Goal: Transaction & Acquisition: Book appointment/travel/reservation

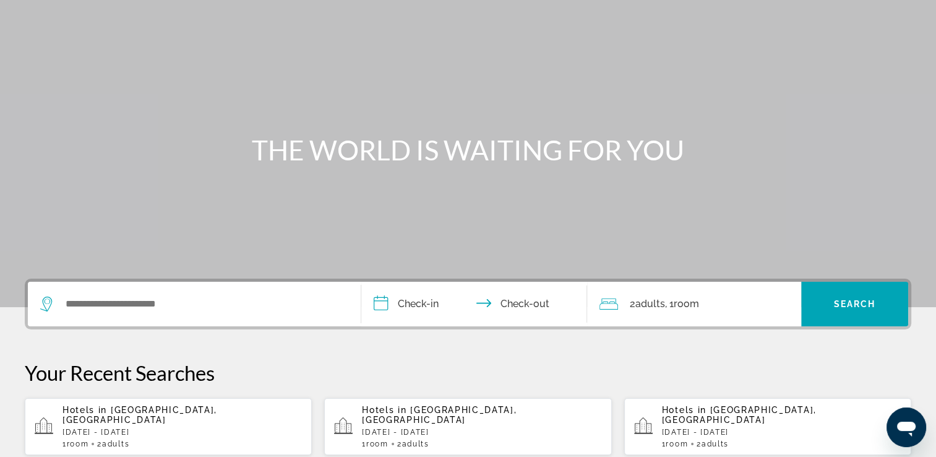
scroll to position [124, 0]
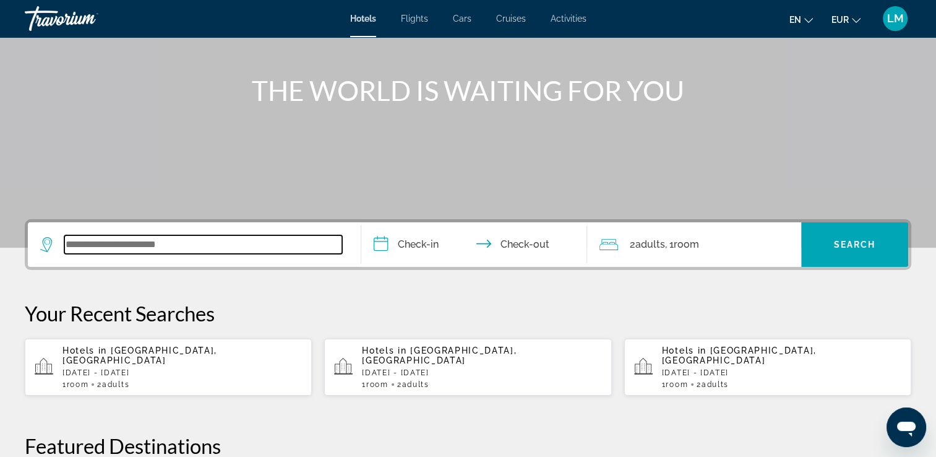
click at [203, 239] on input "Search widget" at bounding box center [203, 244] width 278 height 19
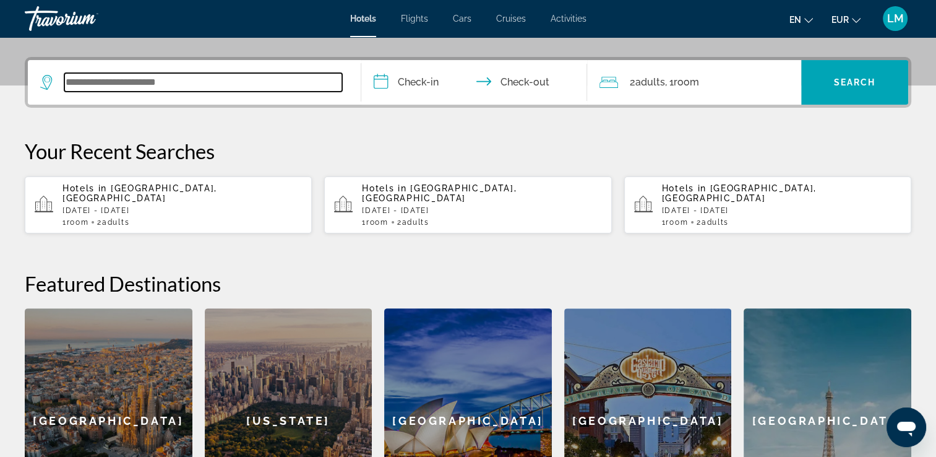
scroll to position [302, 0]
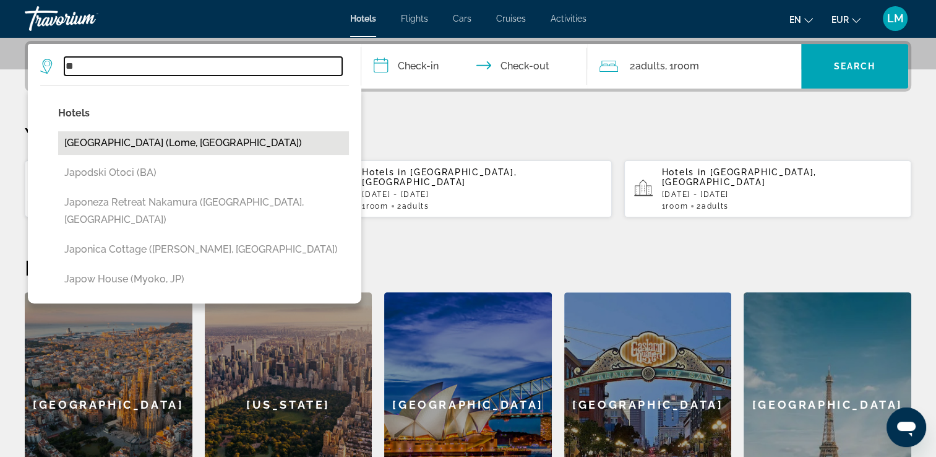
type input "*"
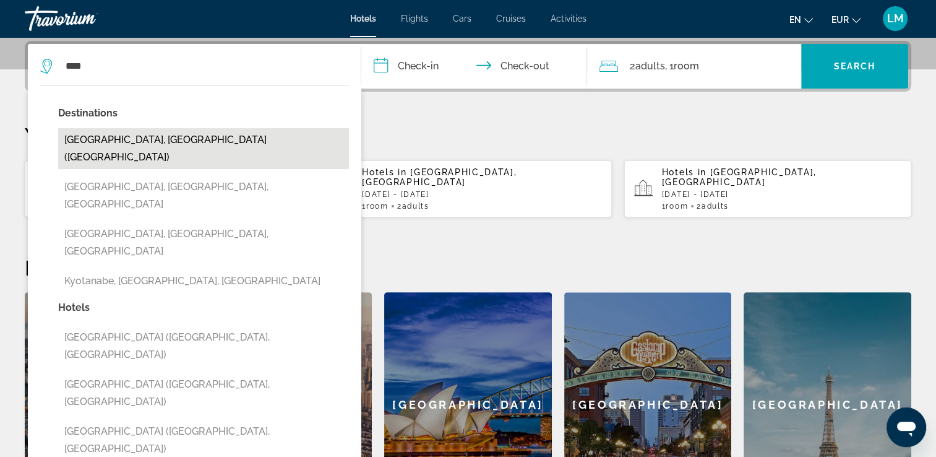
click at [192, 146] on button "[GEOGRAPHIC_DATA], [GEOGRAPHIC_DATA] ([GEOGRAPHIC_DATA])" at bounding box center [203, 148] width 291 height 41
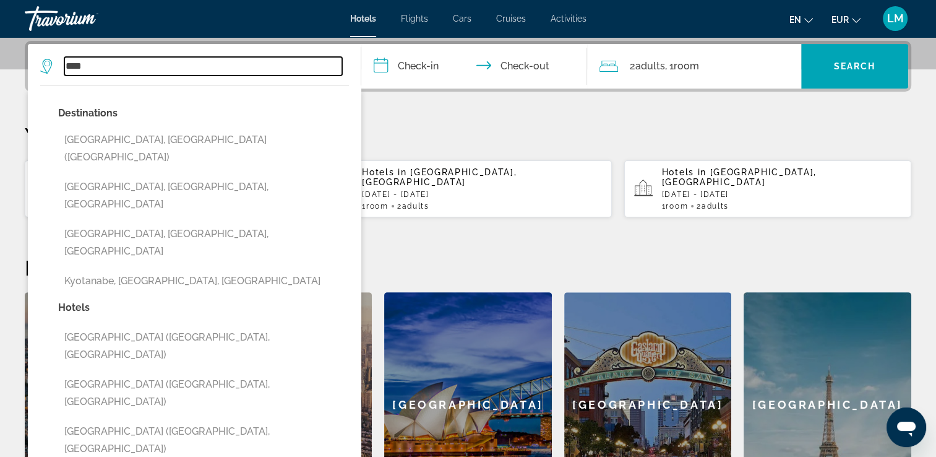
type input "**********"
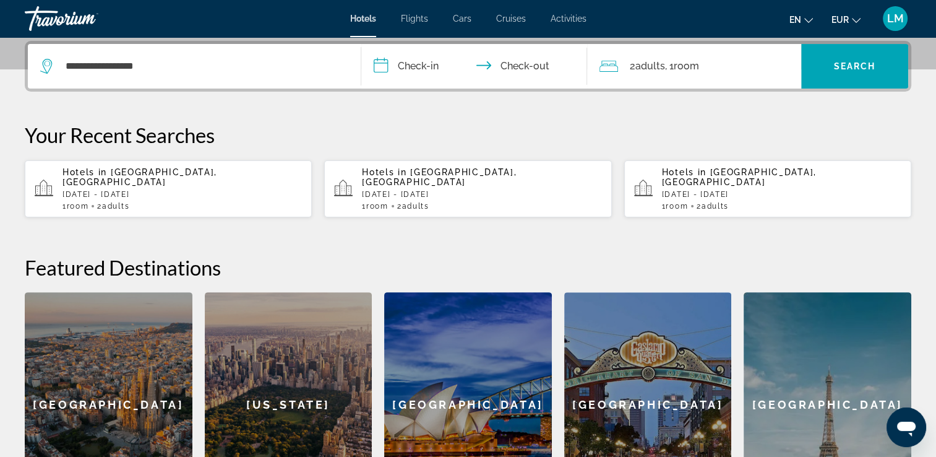
click at [425, 69] on input "**********" at bounding box center [476, 68] width 231 height 48
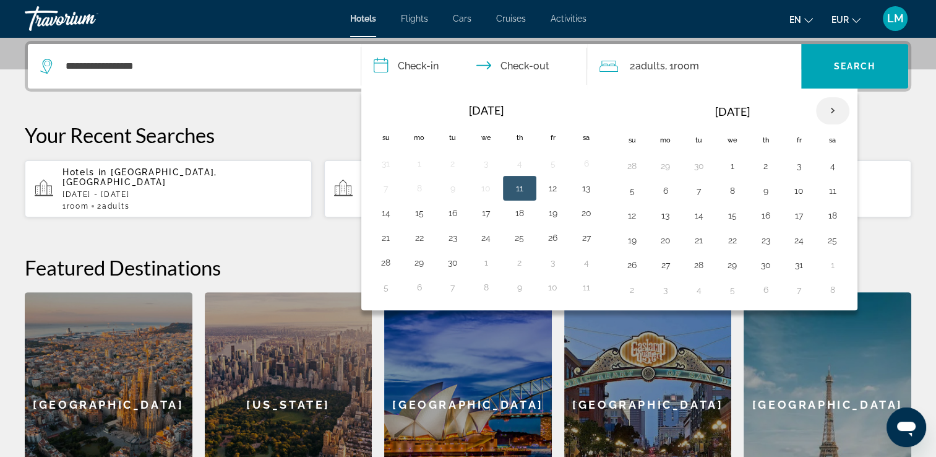
click at [824, 108] on th "Next month" at bounding box center [832, 110] width 33 height 27
click at [826, 165] on button "1" at bounding box center [833, 165] width 20 height 17
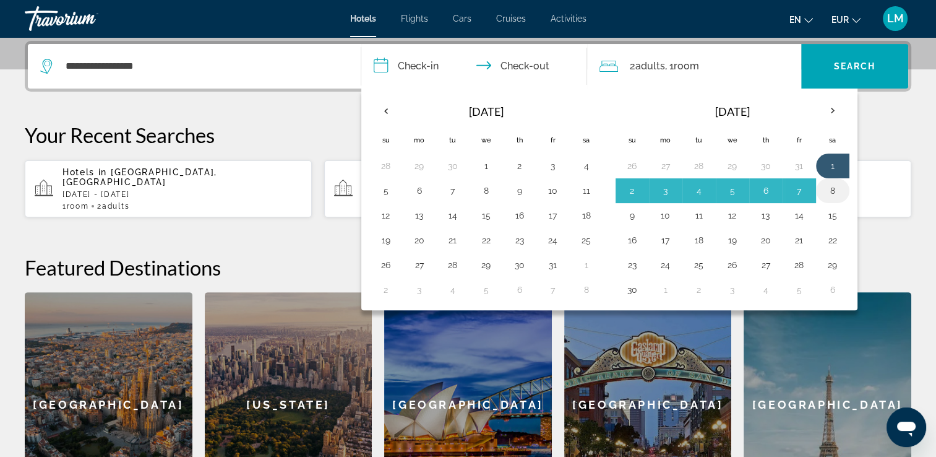
click at [827, 188] on button "8" at bounding box center [833, 190] width 20 height 17
type input "**********"
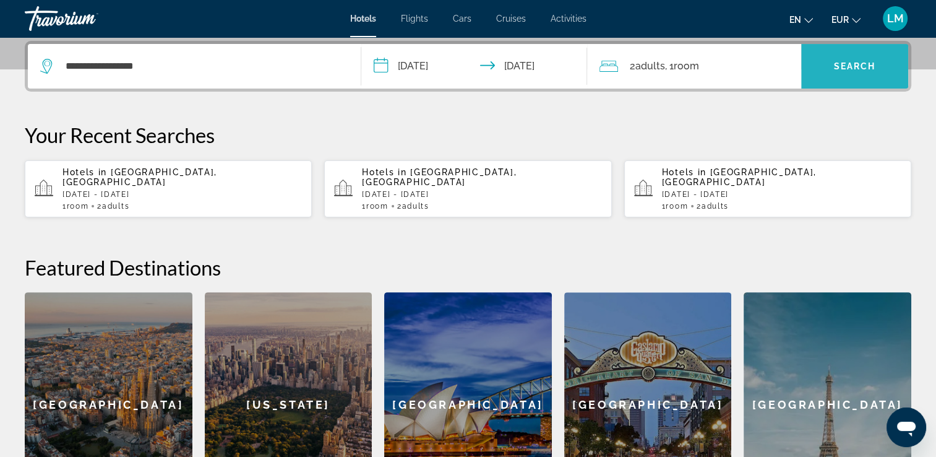
click at [830, 73] on span "Search widget" at bounding box center [854, 66] width 107 height 30
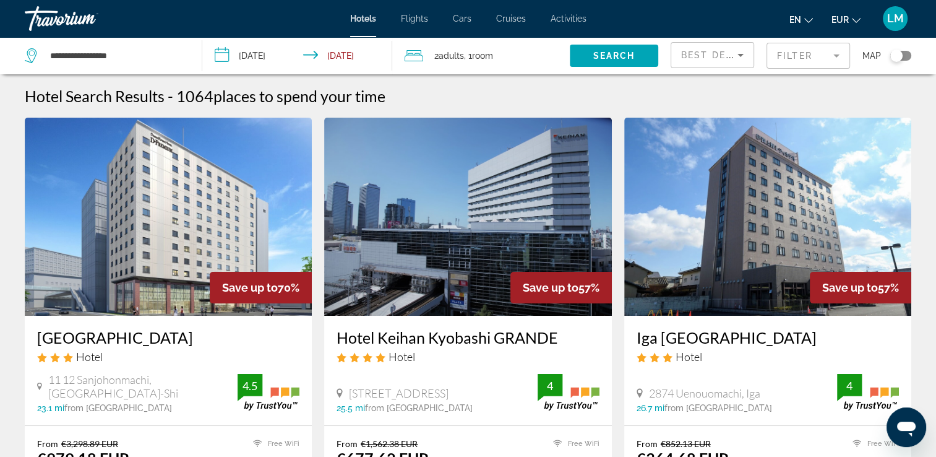
click at [811, 53] on mat-form-field "Filter" at bounding box center [809, 56] width 84 height 26
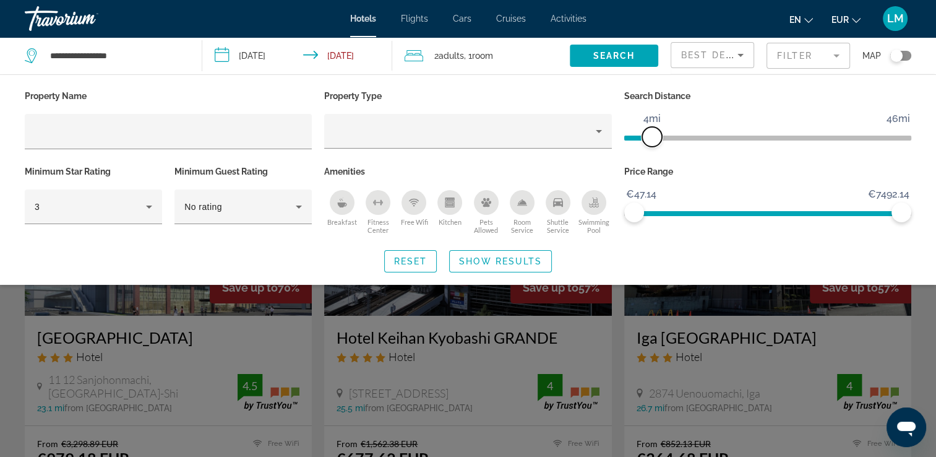
drag, startPoint x: 804, startPoint y: 136, endPoint x: 653, endPoint y: 140, distance: 151.1
click at [653, 140] on span "ngx-slider" at bounding box center [652, 137] width 20 height 20
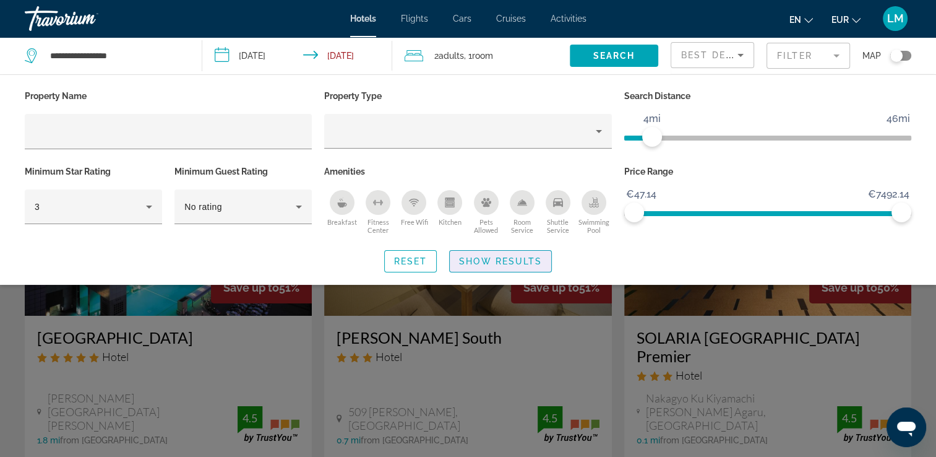
click at [505, 258] on span "Show Results" at bounding box center [500, 261] width 83 height 10
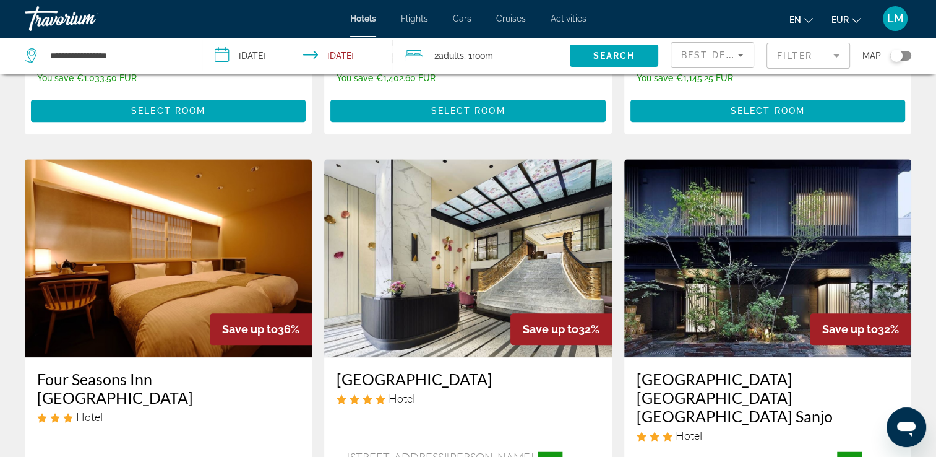
scroll to position [1295, 0]
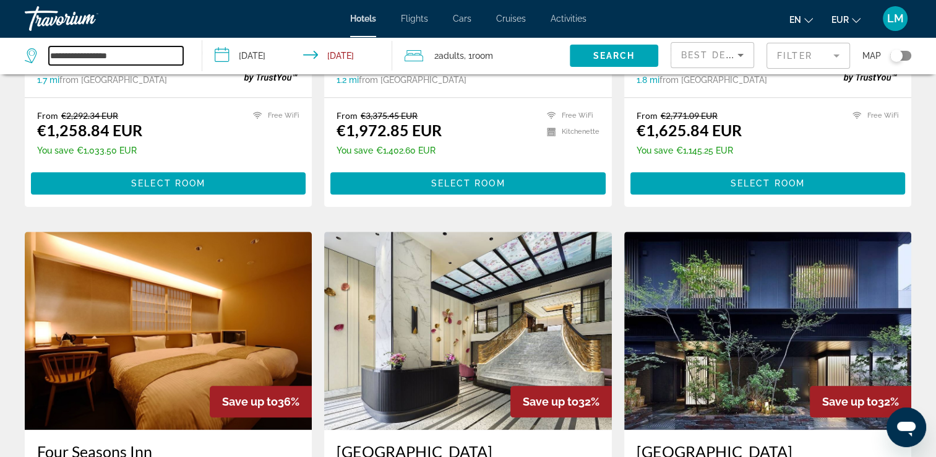
drag, startPoint x: 172, startPoint y: 54, endPoint x: 1, endPoint y: 55, distance: 170.8
click at [1, 55] on app-destination-search "**********" at bounding box center [101, 55] width 202 height 37
type input "*"
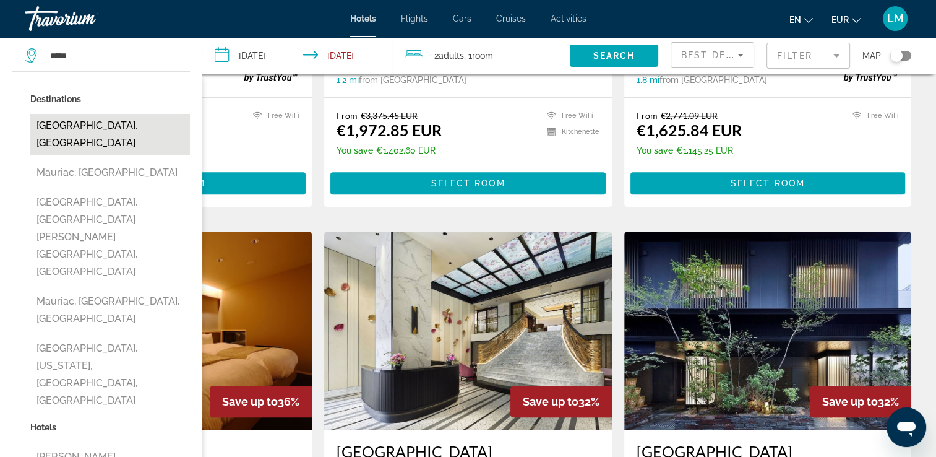
click at [97, 127] on button "[GEOGRAPHIC_DATA], [GEOGRAPHIC_DATA]" at bounding box center [110, 134] width 160 height 41
type input "**********"
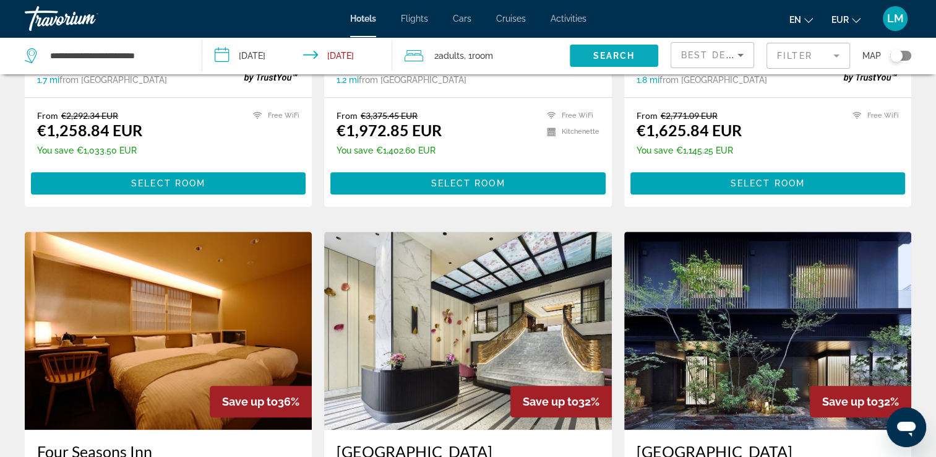
click at [615, 58] on span "Search" at bounding box center [614, 56] width 42 height 10
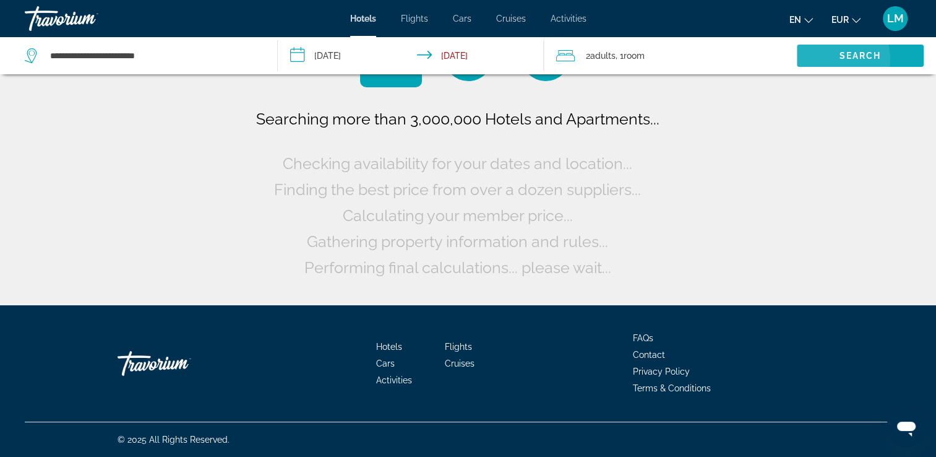
scroll to position [0, 0]
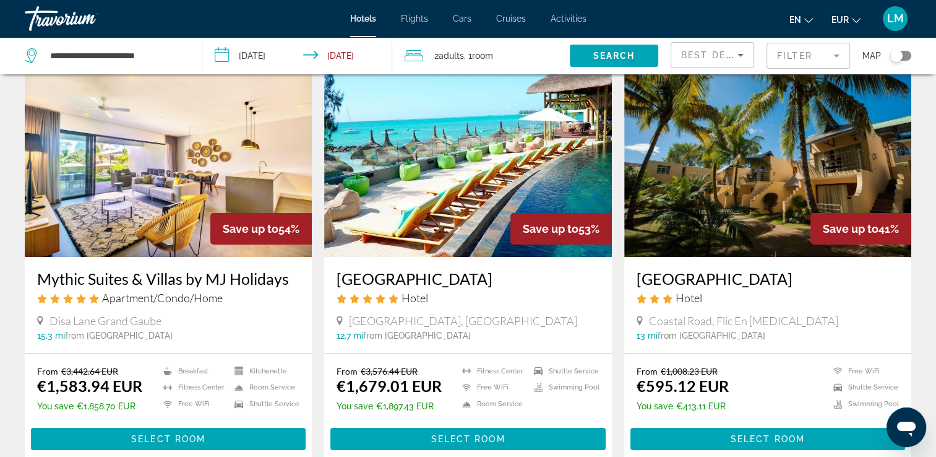
scroll to position [62, 0]
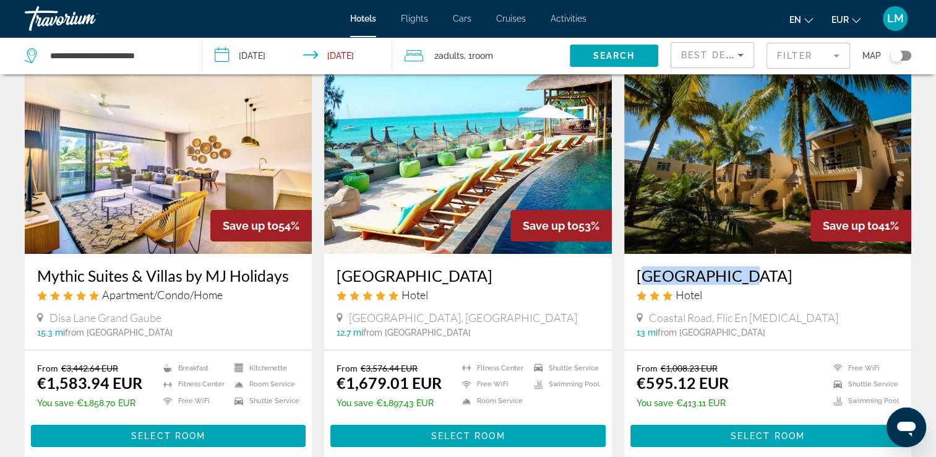
drag, startPoint x: 629, startPoint y: 276, endPoint x: 726, endPoint y: 275, distance: 97.8
click at [726, 275] on div "Manisa Hotel Hotel Coastal Road, Flic En Flac 13 mi from Mauritius Island city …" at bounding box center [767, 302] width 287 height 96
drag, startPoint x: 726, startPoint y: 275, endPoint x: 714, endPoint y: 277, distance: 12.5
copy h3 "Manisa Hotel"
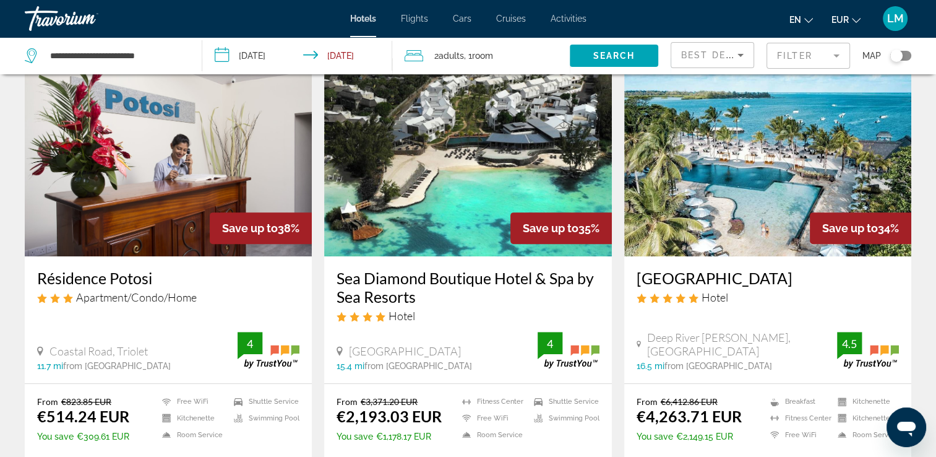
scroll to position [495, 0]
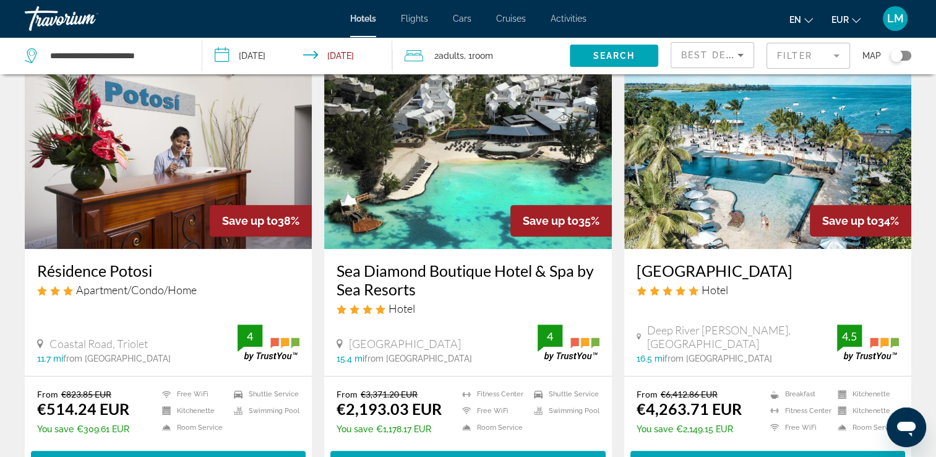
drag, startPoint x: 33, startPoint y: 266, endPoint x: 156, endPoint y: 272, distance: 123.3
click at [156, 272] on div "Résidence Potosi Apartment/Condo/Home Coastal Road, Triolet 11.7 mi from Maurit…" at bounding box center [168, 312] width 287 height 127
drag, startPoint x: 156, startPoint y: 272, endPoint x: 147, endPoint y: 269, distance: 9.4
copy h3 "Résidence Potosi"
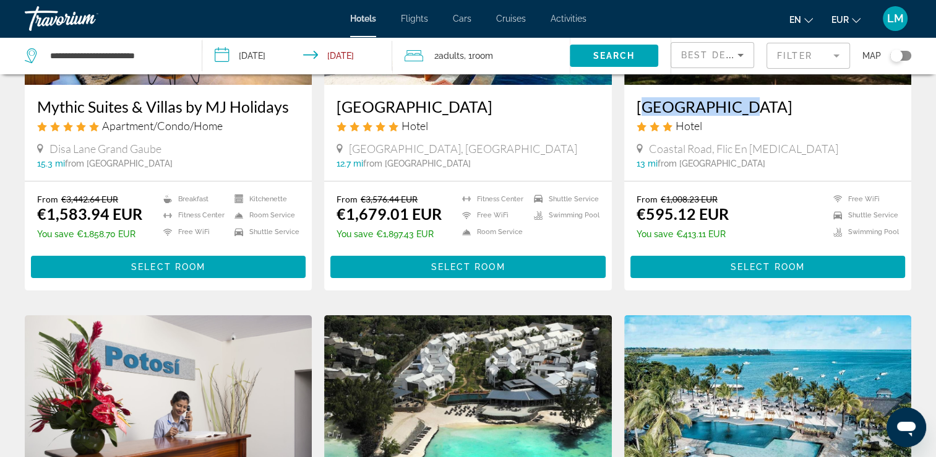
scroll to position [124, 0]
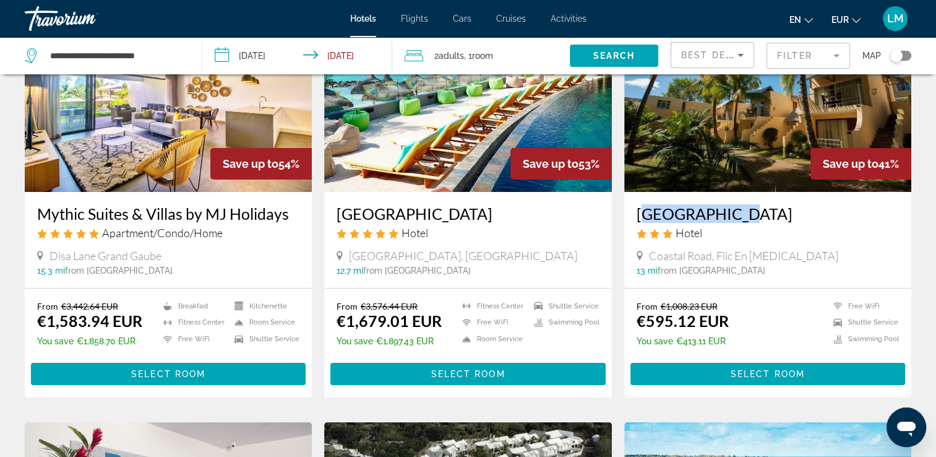
drag, startPoint x: 33, startPoint y: 217, endPoint x: 288, endPoint y: 220, distance: 255.0
click at [288, 220] on div "Mythic Suites & Villas by MJ Holidays Apartment/Condo/Home Disa Lane Grand Gaub…" at bounding box center [168, 240] width 287 height 96
drag, startPoint x: 288, startPoint y: 220, endPoint x: 280, endPoint y: 219, distance: 8.1
copy h3 "Mythic Suites & Villas by MJ Holidays"
drag, startPoint x: 333, startPoint y: 217, endPoint x: 574, endPoint y: 221, distance: 241.4
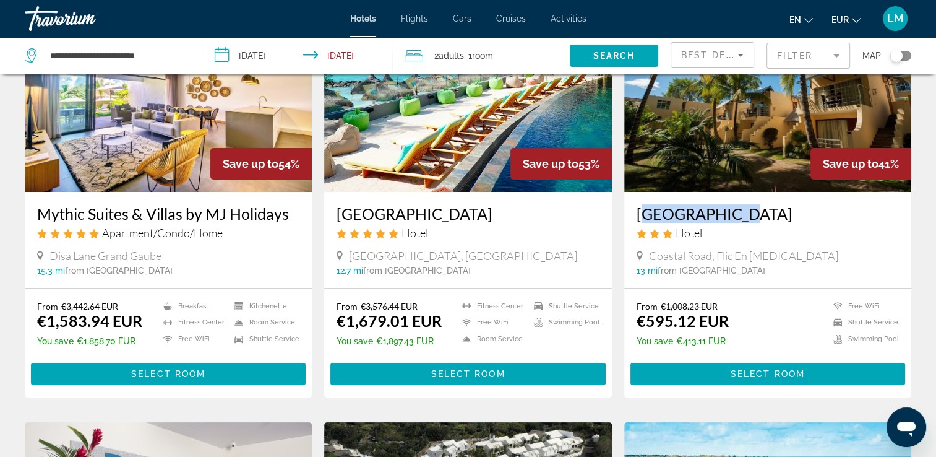
click at [574, 221] on div "Wonders Beach Boutique Hotel Hotel Coastal Road Mont Choisy, Grand Baie 12.7 mi…" at bounding box center [467, 240] width 287 height 96
drag, startPoint x: 574, startPoint y: 221, endPoint x: 510, endPoint y: 220, distance: 64.4
copy h3 "Wonders Beach Boutique Hotel"
click at [433, 177] on img "Main content" at bounding box center [467, 93] width 287 height 198
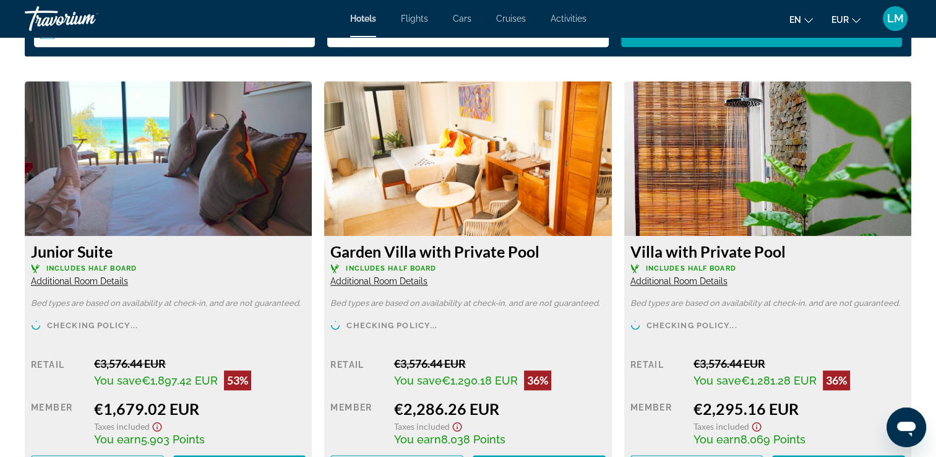
scroll to position [1733, 0]
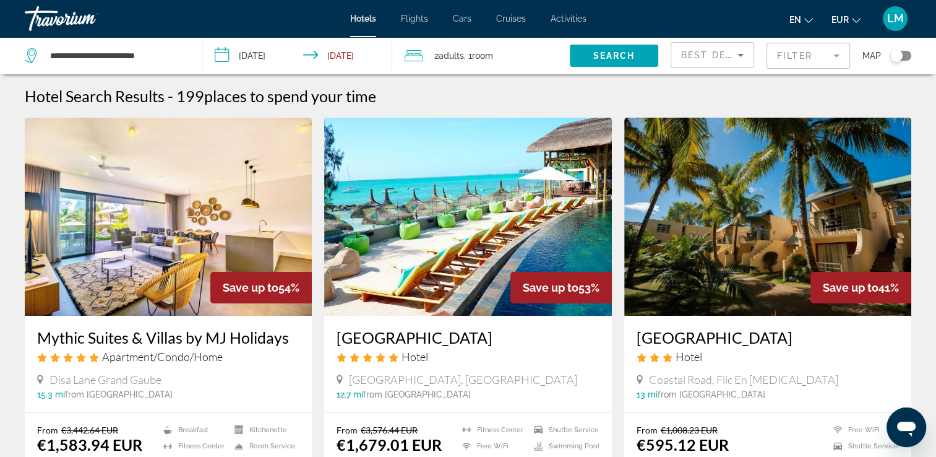
click at [478, 51] on span "Room" at bounding box center [482, 56] width 21 height 10
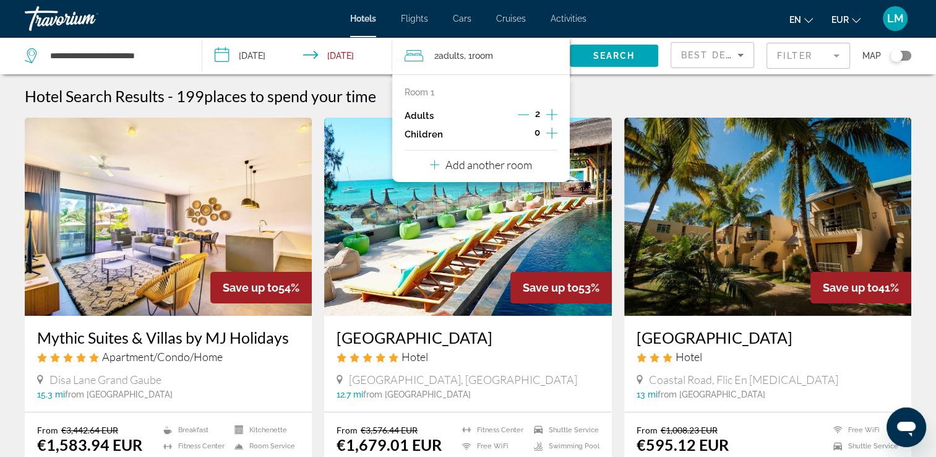
click at [549, 132] on icon "Increment children" at bounding box center [551, 132] width 11 height 11
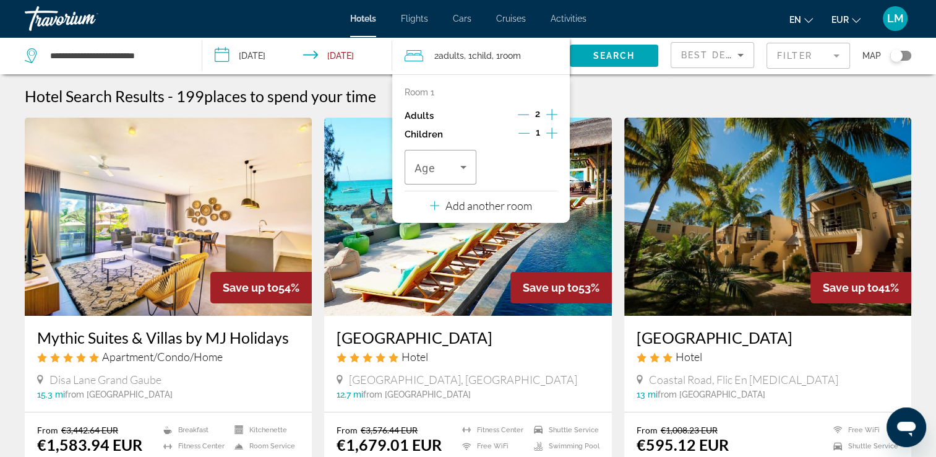
click at [549, 132] on icon "Increment children" at bounding box center [551, 132] width 11 height 11
click at [444, 162] on span "Travelers: 2 adults, 2 children" at bounding box center [438, 167] width 46 height 15
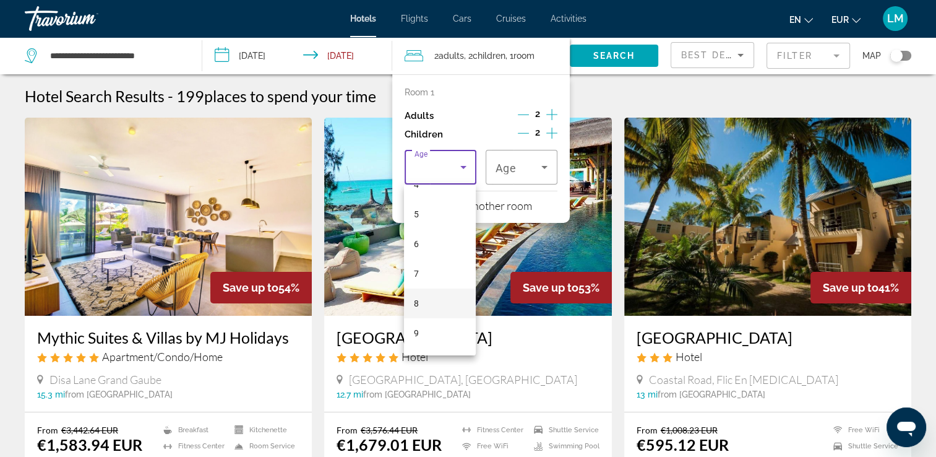
scroll to position [248, 0]
drag, startPoint x: 428, startPoint y: 251, endPoint x: 440, endPoint y: 239, distance: 17.1
click at [429, 249] on mat-option "10" at bounding box center [440, 254] width 72 height 30
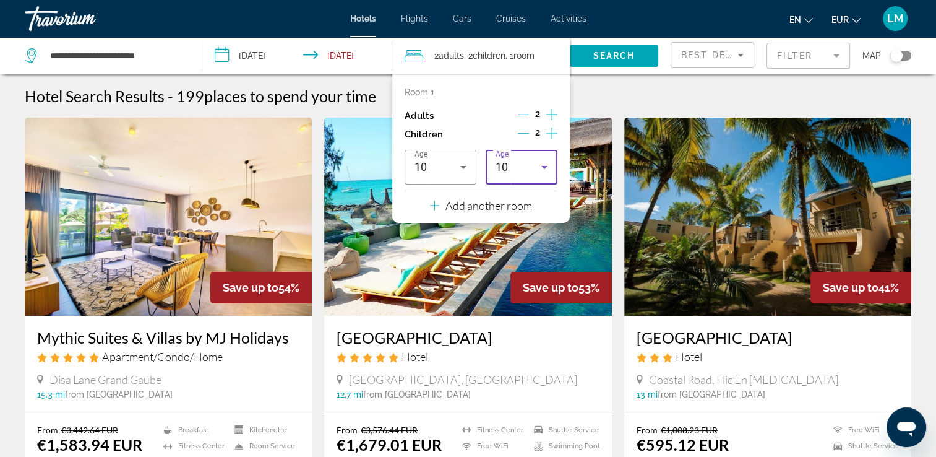
click at [515, 162] on div "10" at bounding box center [519, 167] width 46 height 15
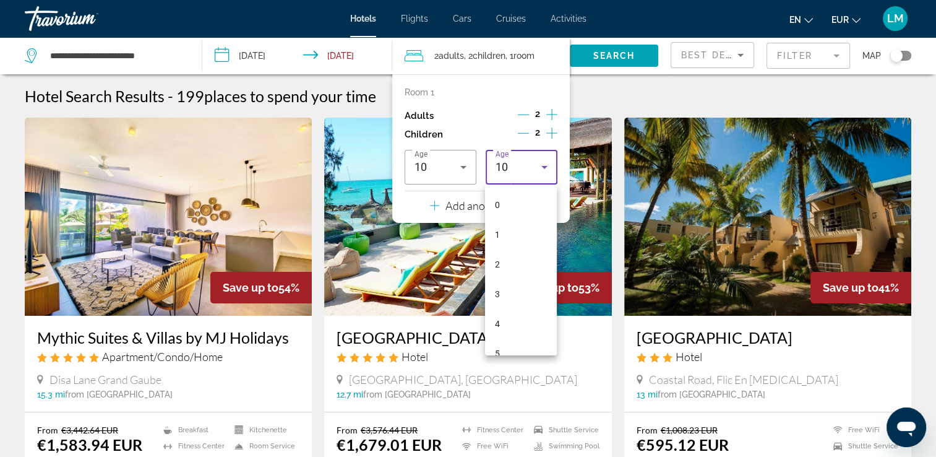
scroll to position [161, 0]
click at [515, 342] on mat-option "10" at bounding box center [521, 341] width 72 height 30
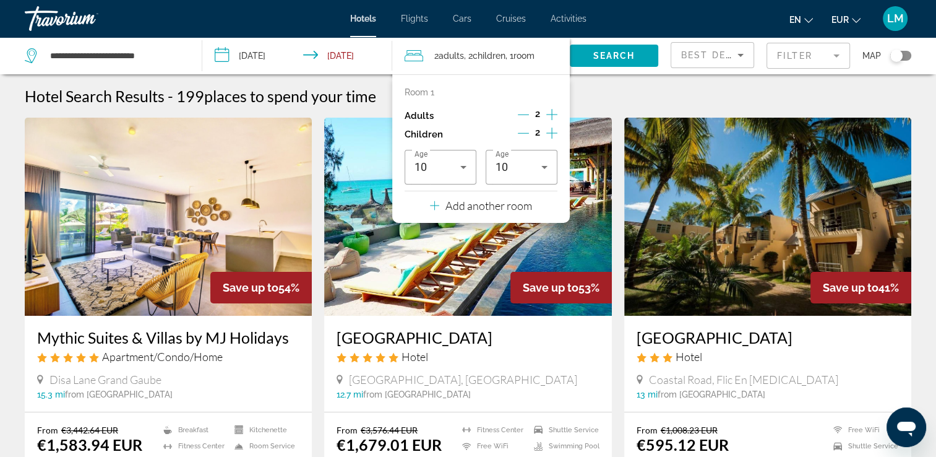
click at [238, 58] on input "**********" at bounding box center [299, 57] width 195 height 41
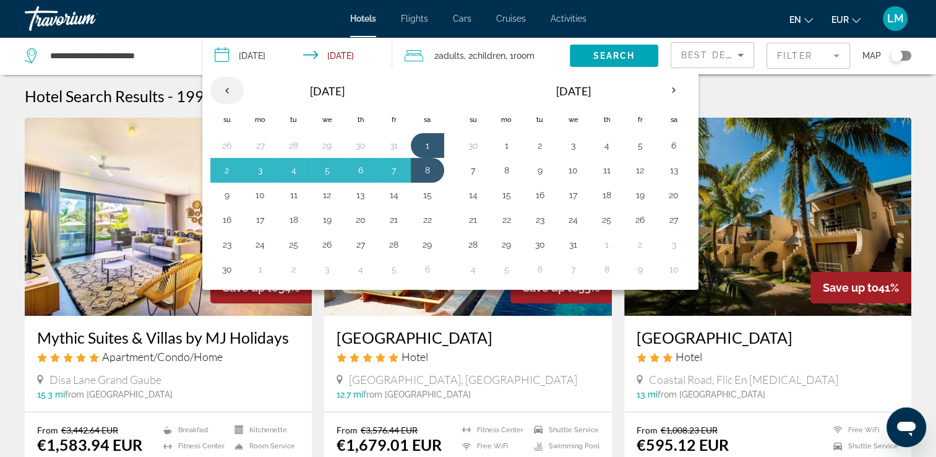
click at [225, 90] on th "Previous month" at bounding box center [226, 90] width 33 height 27
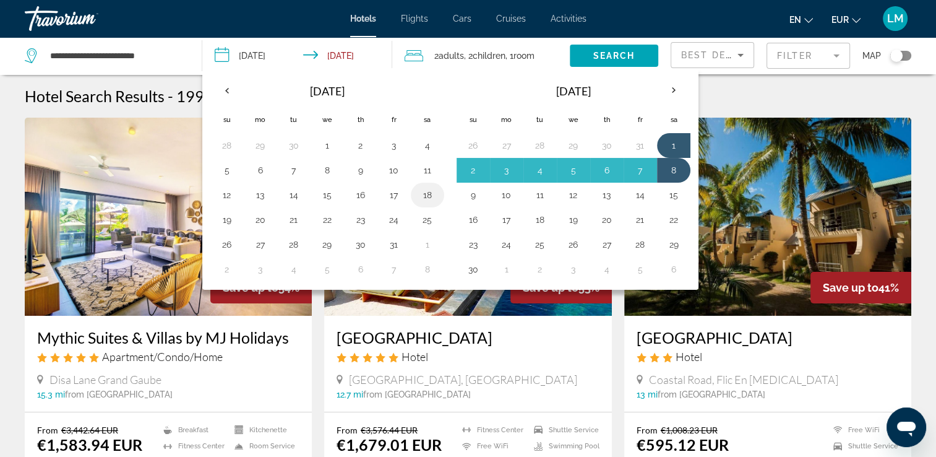
click at [427, 196] on button "18" at bounding box center [428, 194] width 20 height 17
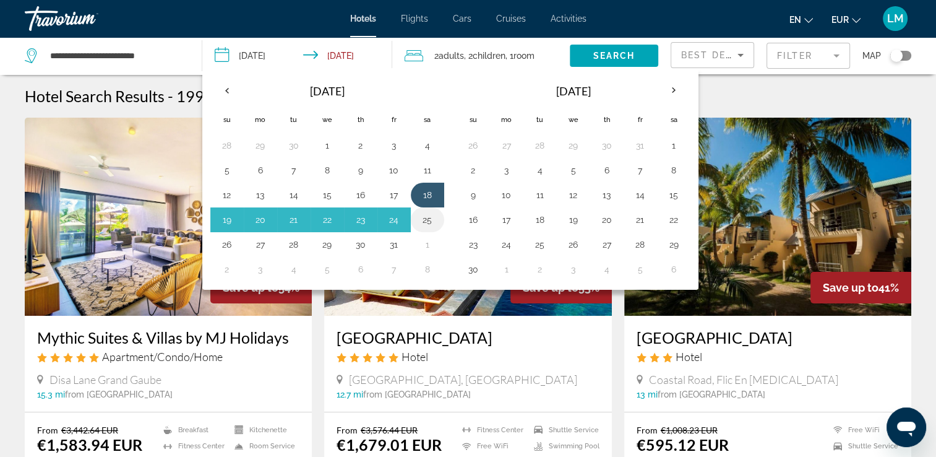
click at [429, 214] on button "25" at bounding box center [428, 219] width 20 height 17
type input "**********"
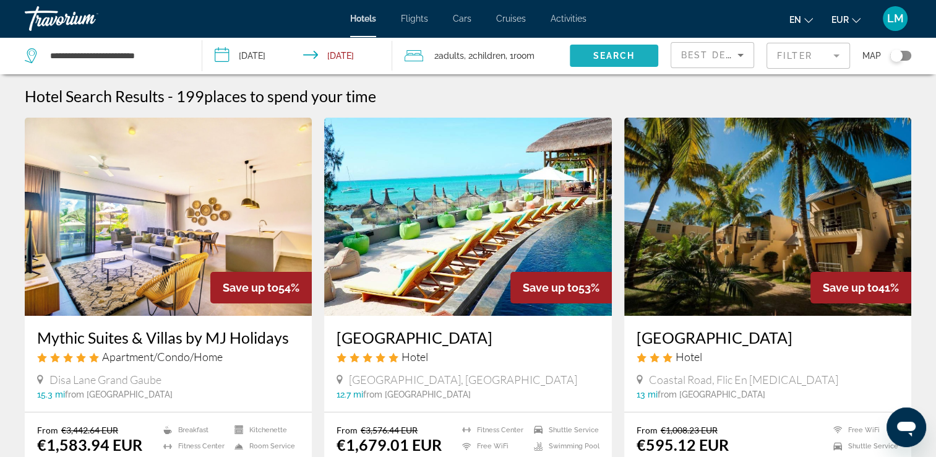
click at [624, 52] on span "Search" at bounding box center [614, 56] width 42 height 10
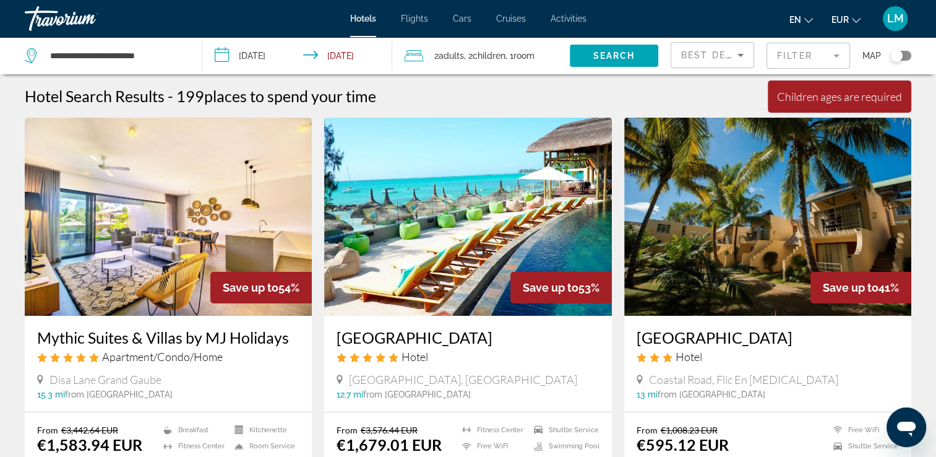
drag, startPoint x: 496, startPoint y: 59, endPoint x: 418, endPoint y: 56, distance: 78.0
click at [489, 59] on span "Children" at bounding box center [489, 56] width 33 height 10
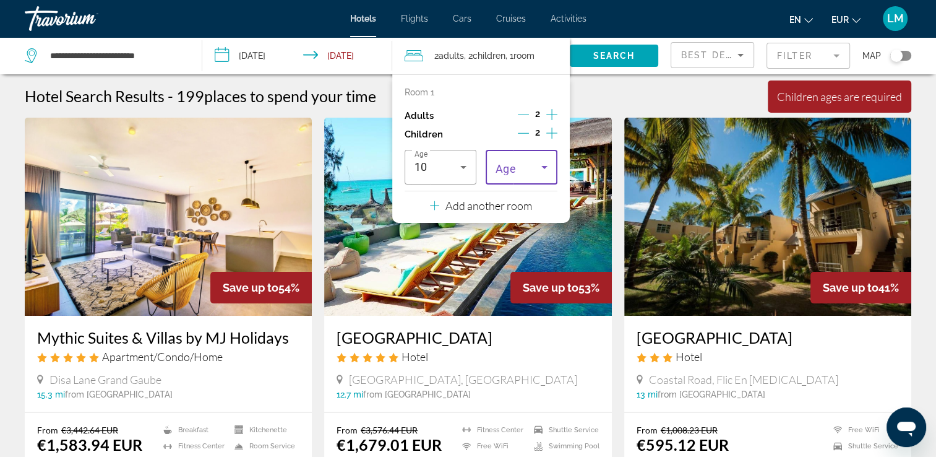
click at [527, 167] on span "Travelers: 2 adults, 2 children" at bounding box center [519, 167] width 46 height 15
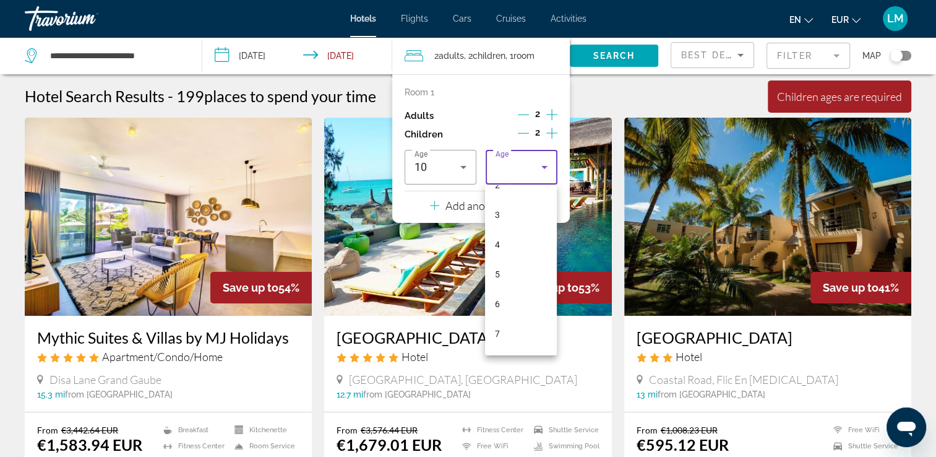
scroll to position [186, 0]
drag, startPoint x: 522, startPoint y: 313, endPoint x: 540, endPoint y: 262, distance: 53.8
click at [522, 311] on mat-option "10" at bounding box center [521, 316] width 72 height 30
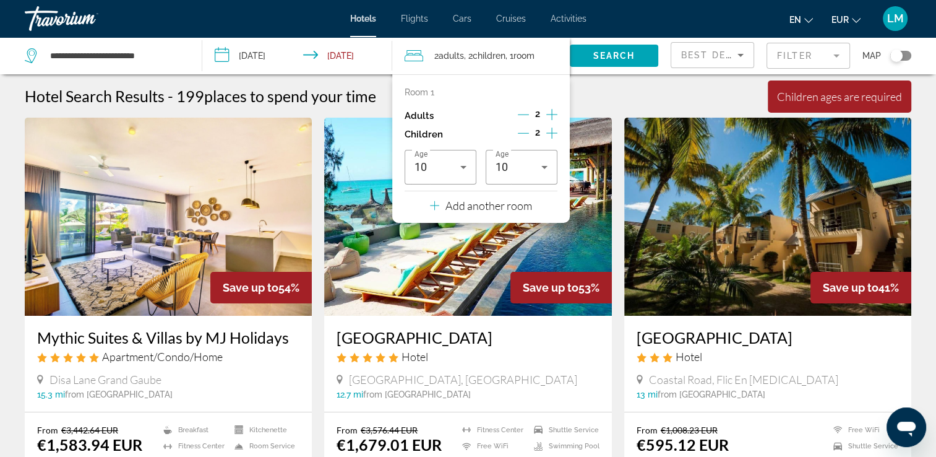
click at [630, 62] on span "Search widget" at bounding box center [614, 56] width 88 height 30
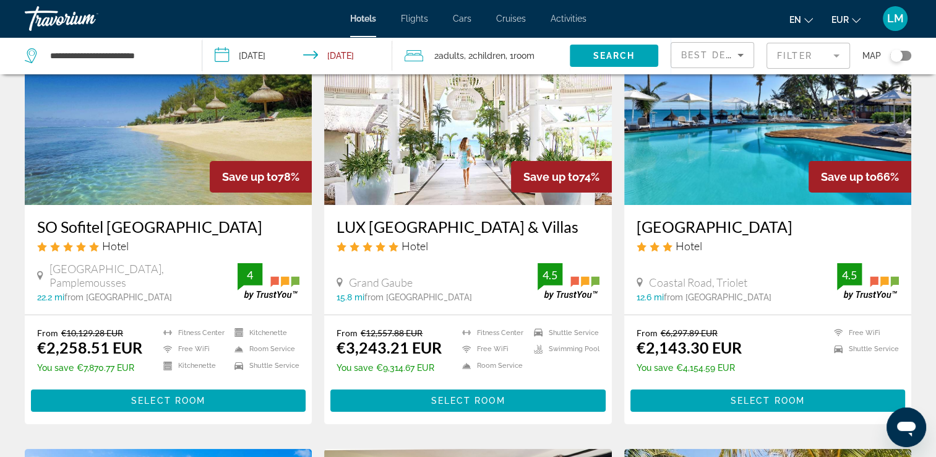
scroll to position [62, 0]
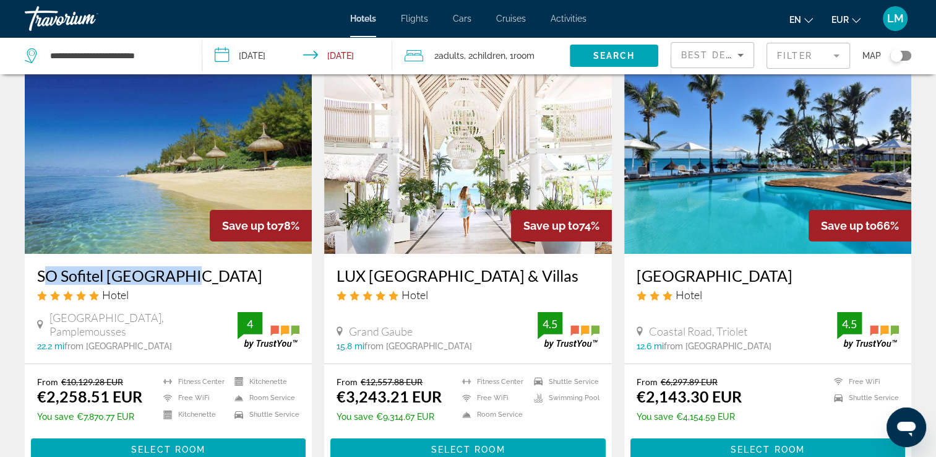
drag, startPoint x: 35, startPoint y: 278, endPoint x: 177, endPoint y: 276, distance: 142.3
click at [177, 276] on div "SO Sofitel Mauritius Hotel Royal Road, Pamplemousses 22.2 mi from Mauritius Isl…" at bounding box center [168, 309] width 287 height 110
drag, startPoint x: 177, startPoint y: 276, endPoint x: 164, endPoint y: 278, distance: 13.1
copy h3 "SO Sofitel [GEOGRAPHIC_DATA]"
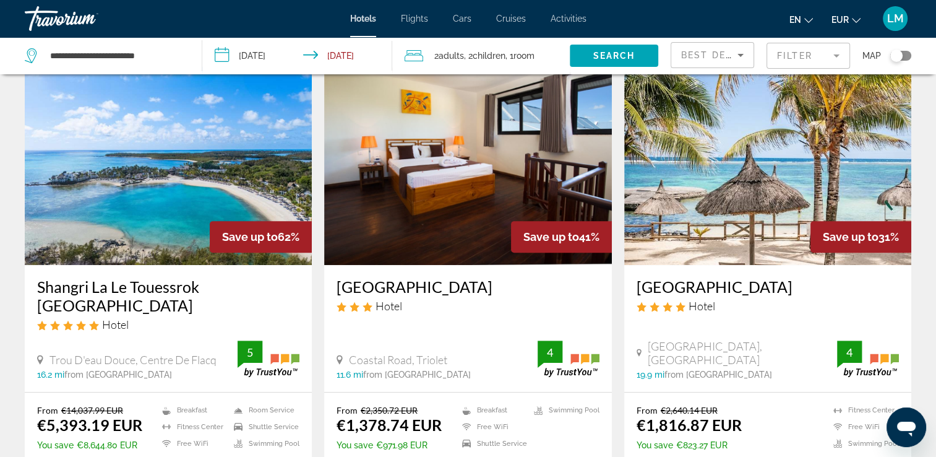
scroll to position [495, 0]
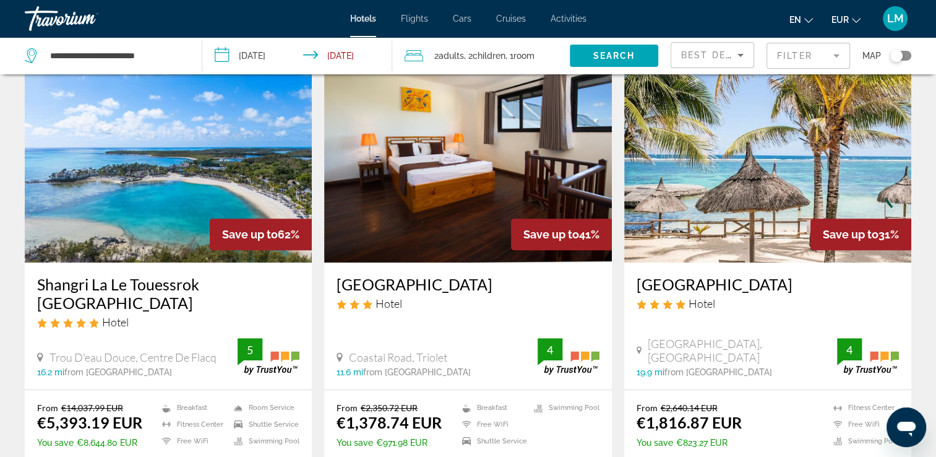
drag, startPoint x: 631, startPoint y: 283, endPoint x: 852, endPoint y: 288, distance: 221.0
click at [852, 288] on div "Le Peninsula Bay Beach Resort Hotel Blue Bay, Mahebourg 19.9 mi from Mauritius …" at bounding box center [767, 325] width 287 height 127
drag, startPoint x: 852, startPoint y: 288, endPoint x: 819, endPoint y: 287, distance: 32.8
copy h3 "[GEOGRAPHIC_DATA]"
click at [682, 209] on img "Main content" at bounding box center [767, 163] width 287 height 198
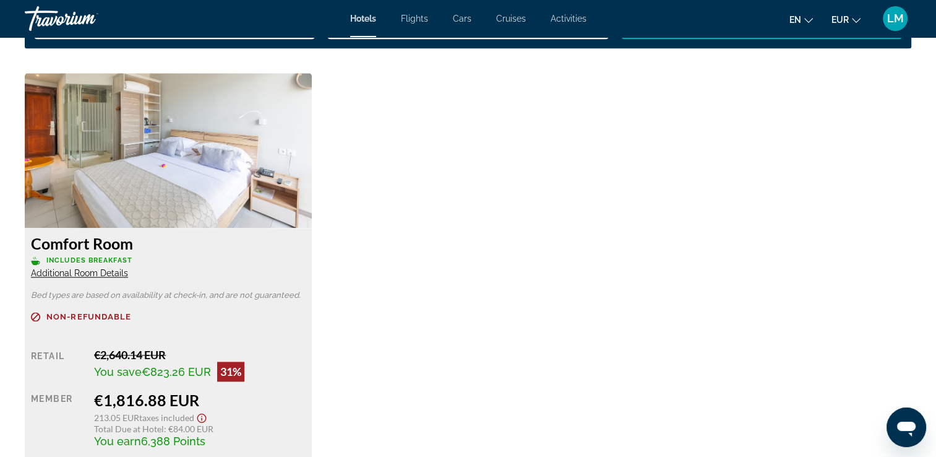
scroll to position [1733, 0]
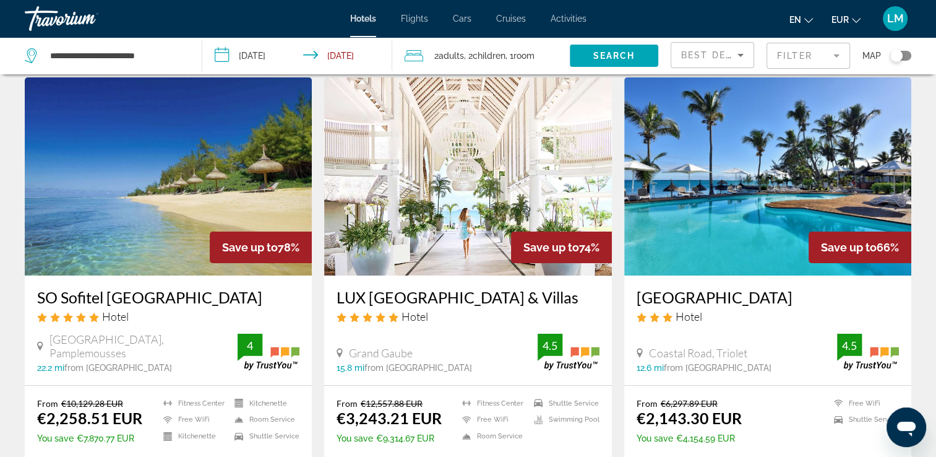
scroll to position [62, 0]
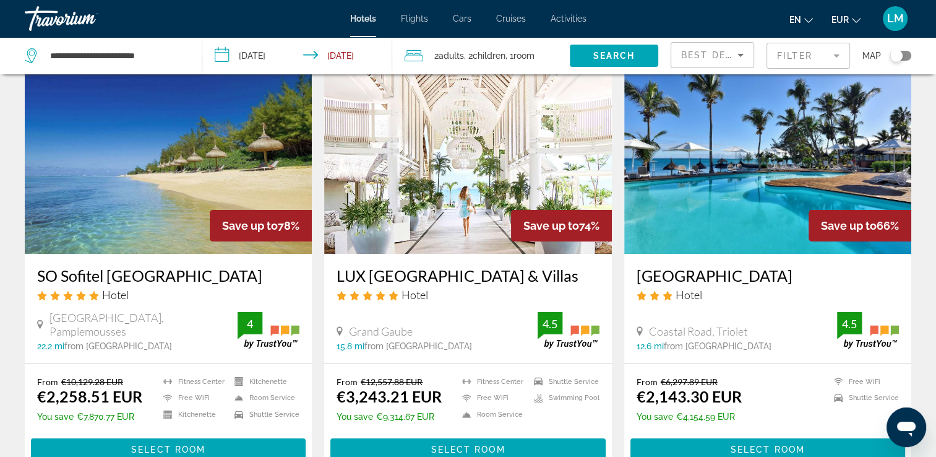
click at [226, 173] on img "Main content" at bounding box center [168, 155] width 287 height 198
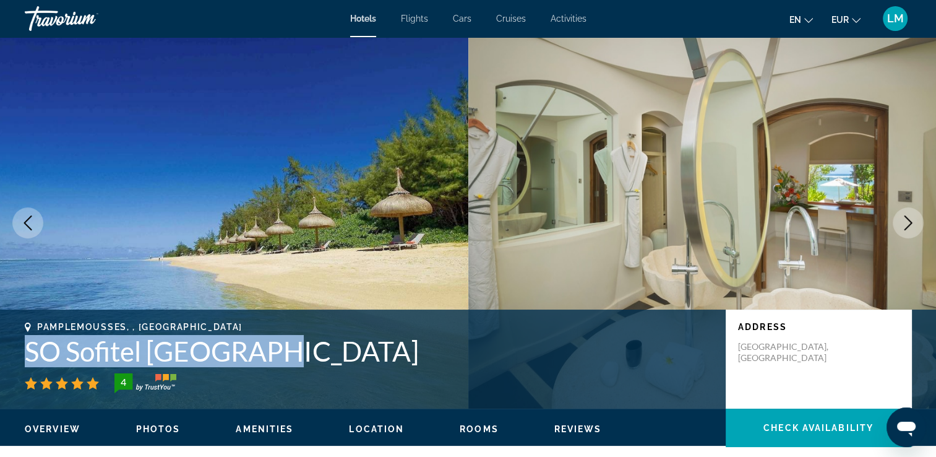
drag, startPoint x: 33, startPoint y: 339, endPoint x: 306, endPoint y: 350, distance: 272.5
click at [306, 350] on div "Pamplemousses, , Mauritius SO Sofitel Mauritius 4 Address Royal Road, Pamplemou…" at bounding box center [468, 359] width 936 height 74
drag, startPoint x: 306, startPoint y: 350, endPoint x: 252, endPoint y: 356, distance: 54.2
copy h1 "SO Sofitel [GEOGRAPHIC_DATA]"
click at [913, 225] on icon "Next image" at bounding box center [908, 222] width 15 height 15
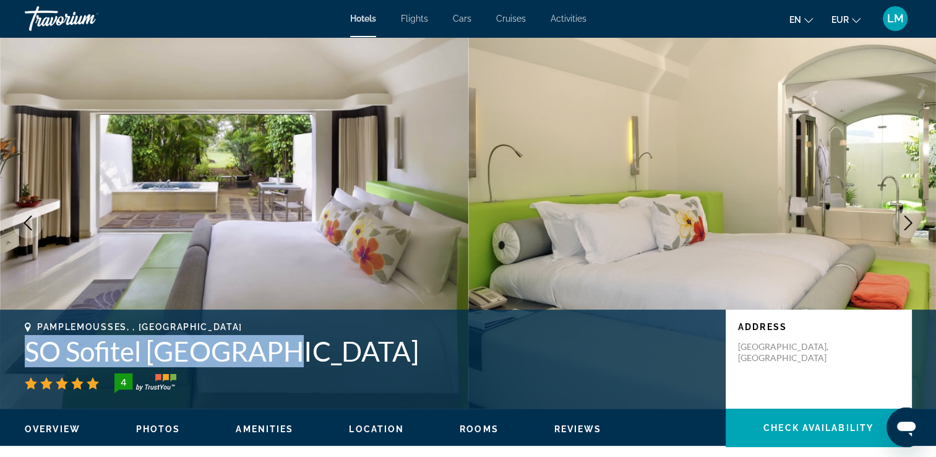
click at [546, 348] on h1 "SO Sofitel [GEOGRAPHIC_DATA]" at bounding box center [369, 351] width 689 height 32
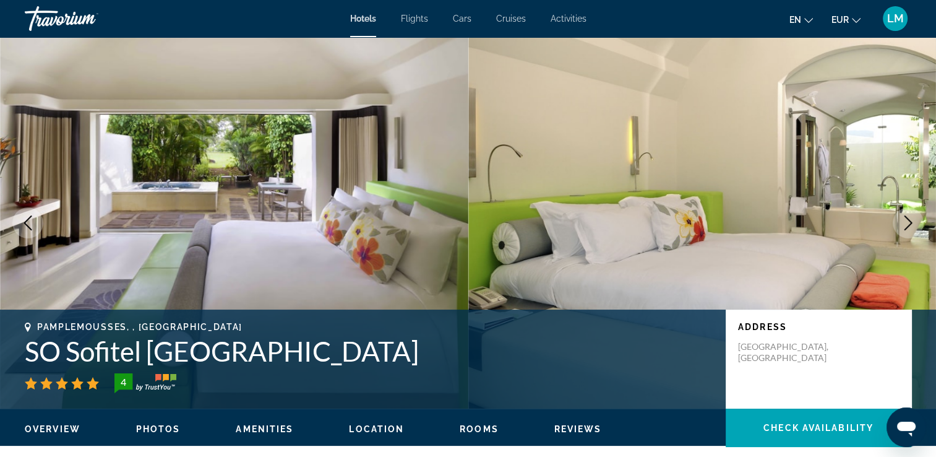
click at [906, 228] on icon "Next image" at bounding box center [909, 222] width 8 height 15
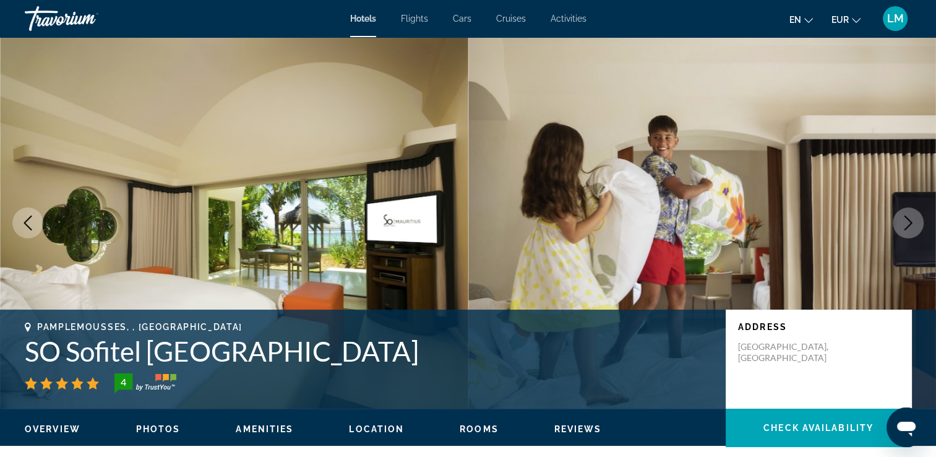
click at [906, 228] on icon "Next image" at bounding box center [909, 222] width 8 height 15
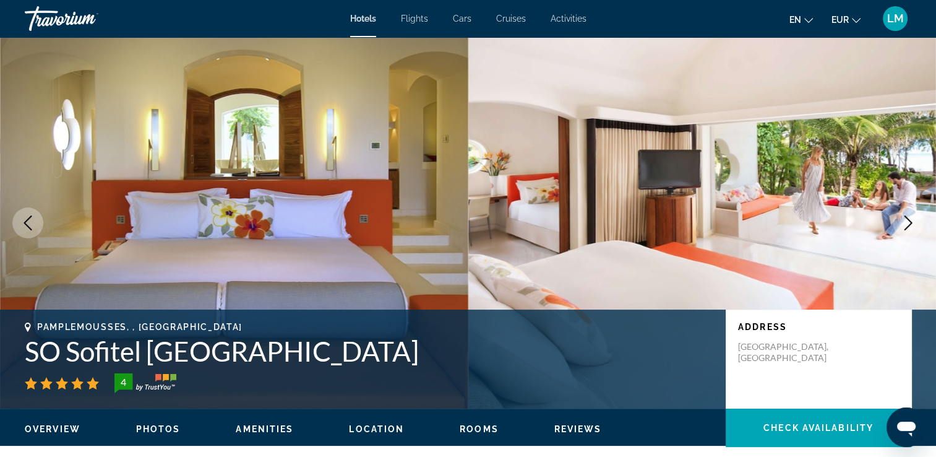
click at [903, 226] on icon "Next image" at bounding box center [908, 222] width 15 height 15
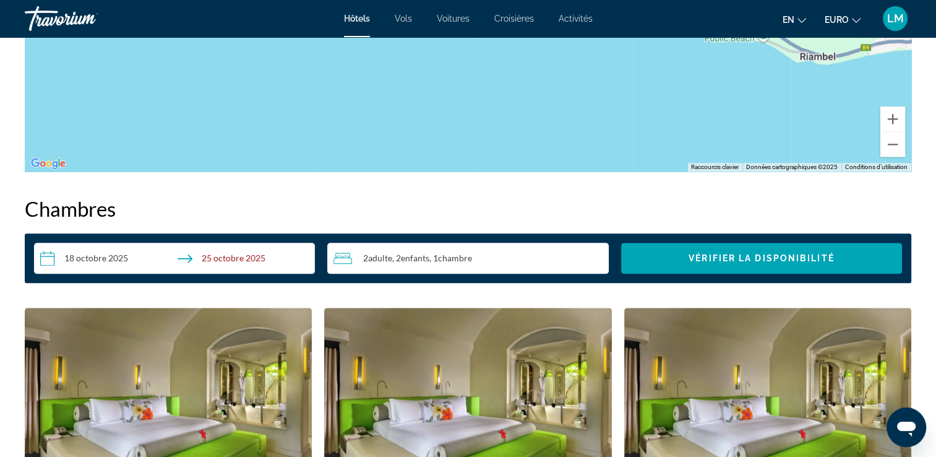
scroll to position [1609, 0]
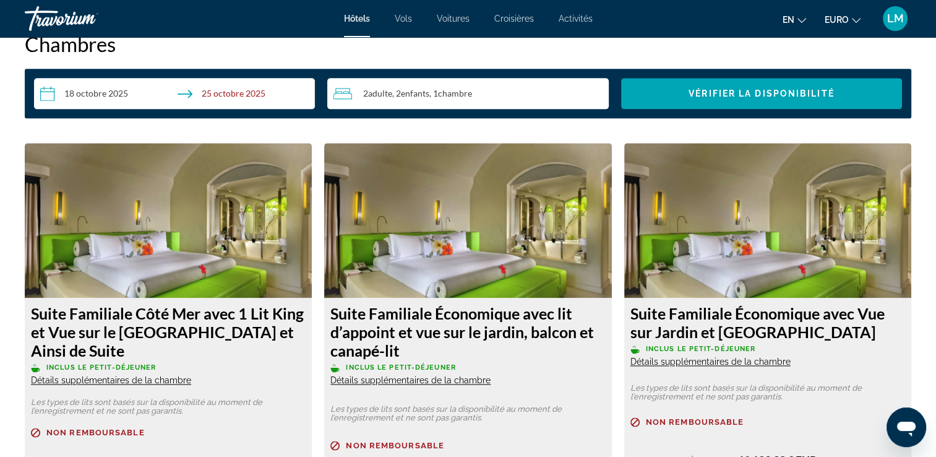
click at [127, 80] on input "**********" at bounding box center [177, 95] width 286 height 35
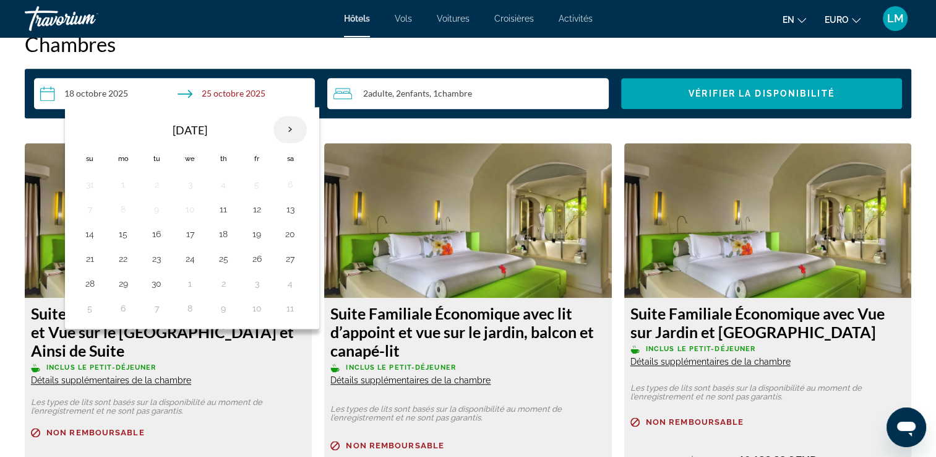
click at [285, 124] on th "Next month" at bounding box center [290, 129] width 33 height 27
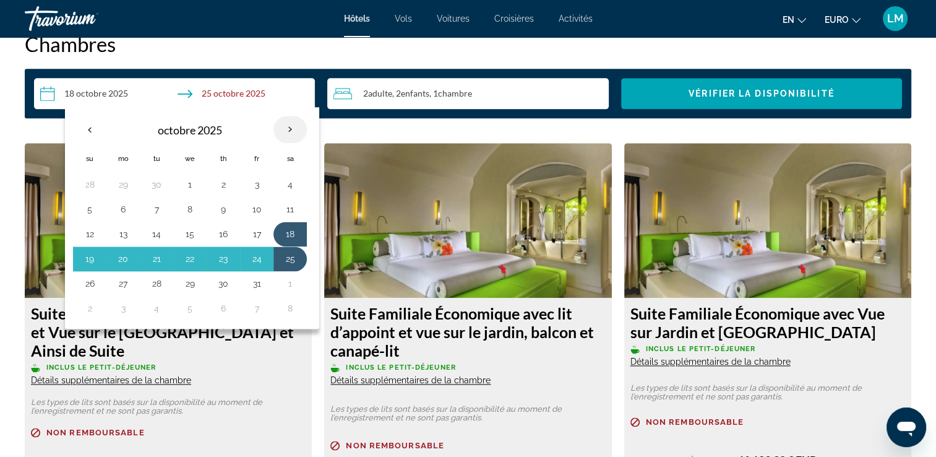
scroll to position [1671, 0]
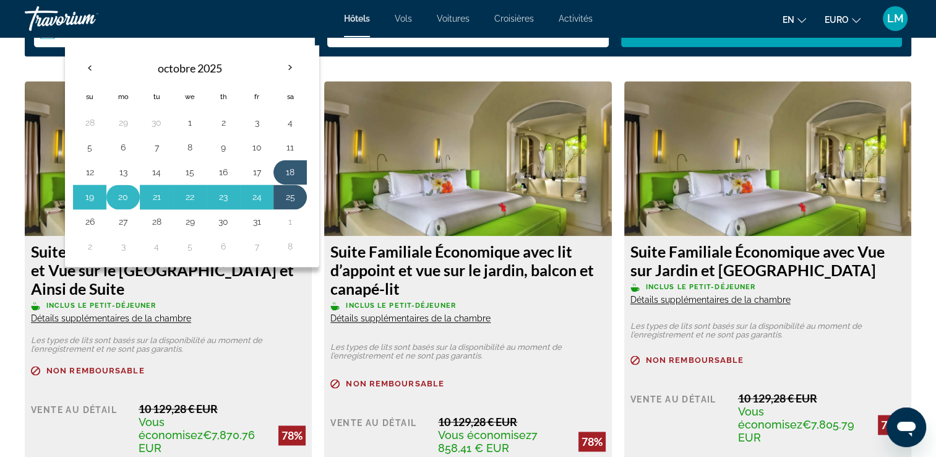
click at [131, 199] on button "20" at bounding box center [123, 196] width 20 height 17
click at [290, 197] on button "25" at bounding box center [290, 196] width 20 height 17
type input "**********"
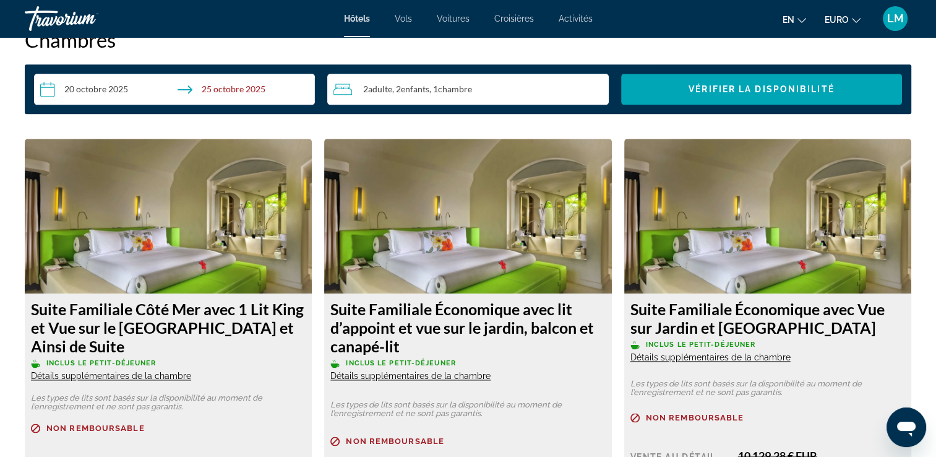
scroll to position [1547, 0]
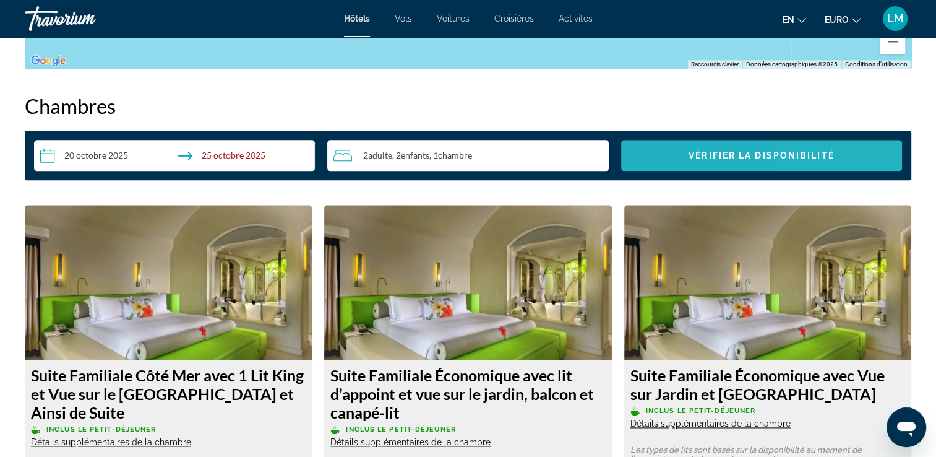
click at [811, 148] on span "Widget de recherche" at bounding box center [761, 155] width 281 height 30
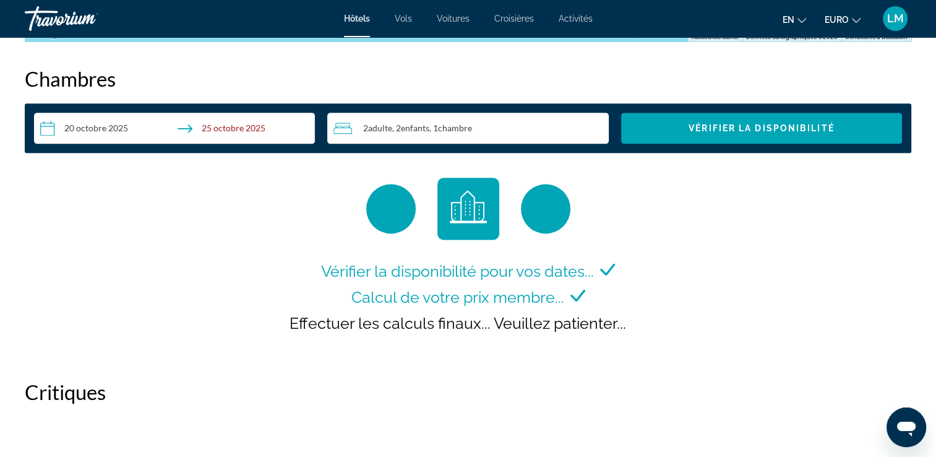
scroll to position [1628, 0]
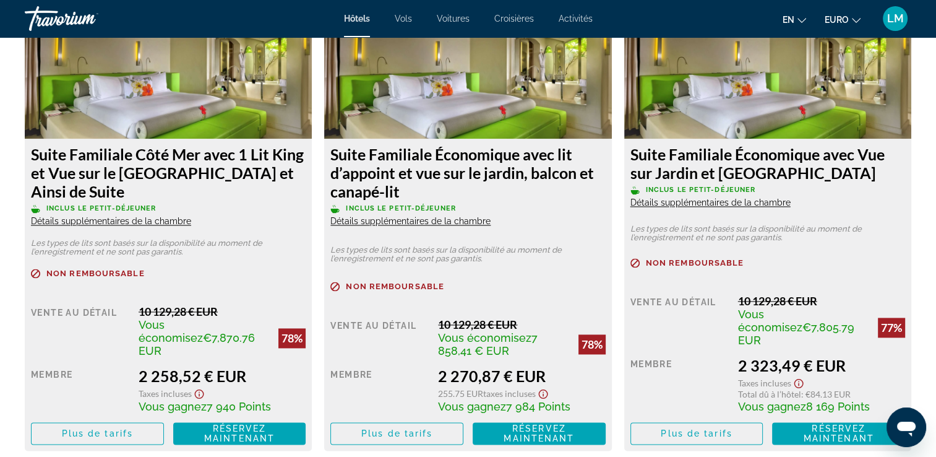
scroll to position [1856, 0]
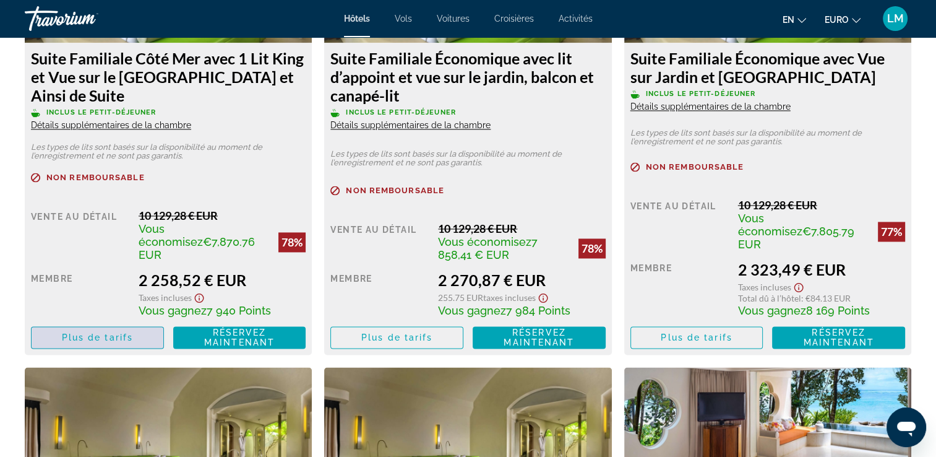
click at [99, 332] on span "Plus de tarifs" at bounding box center [97, 337] width 71 height 10
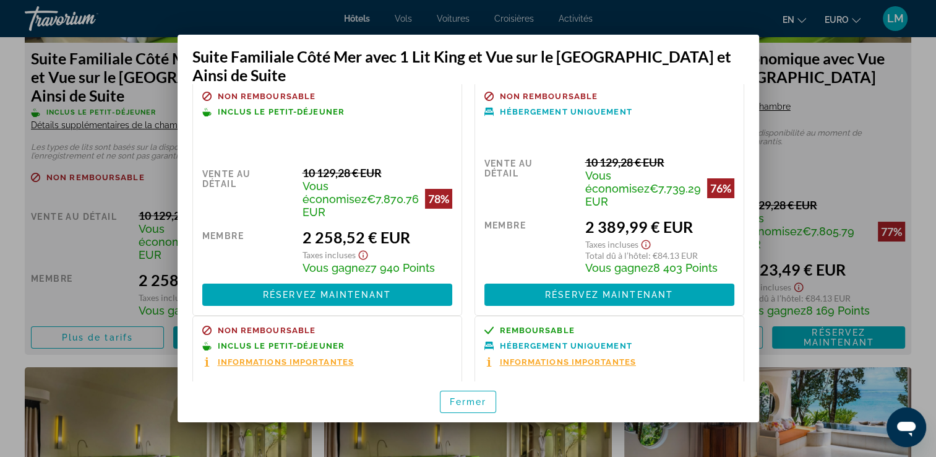
scroll to position [0, 0]
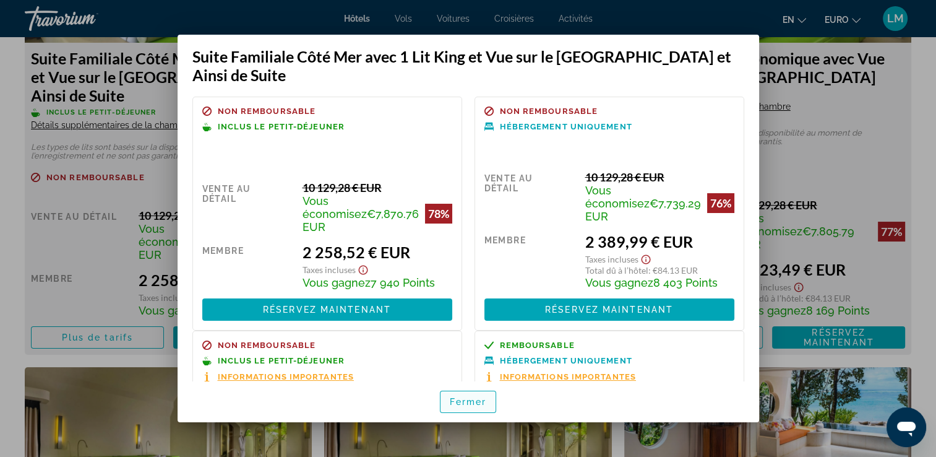
click at [473, 405] on span "Fermer" at bounding box center [468, 402] width 37 height 10
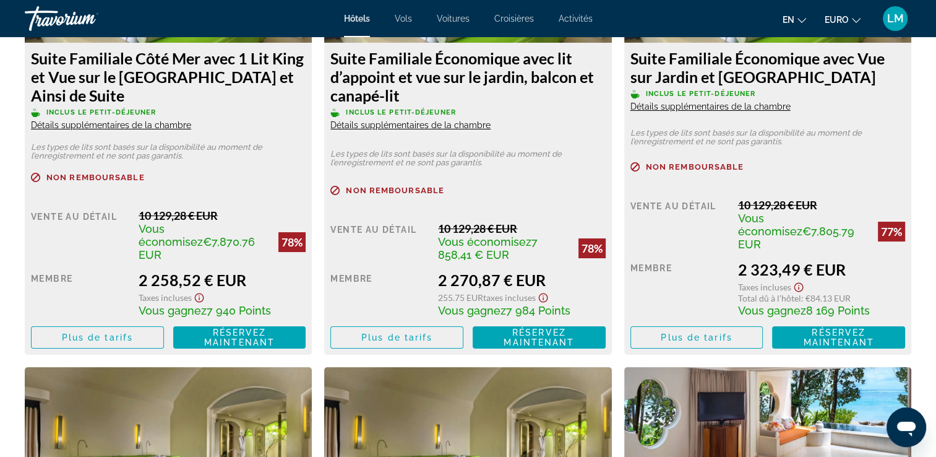
scroll to position [1856, 0]
click at [259, 327] on span "Réservez maintenant" at bounding box center [239, 337] width 71 height 20
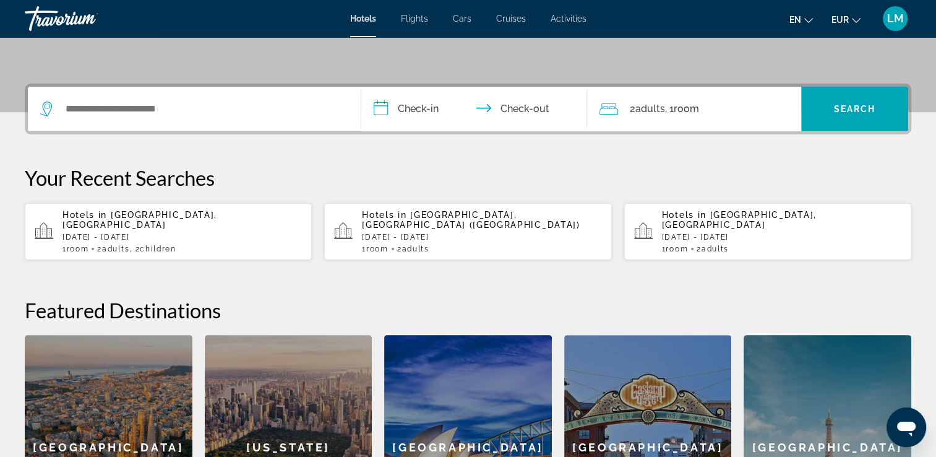
scroll to position [309, 0]
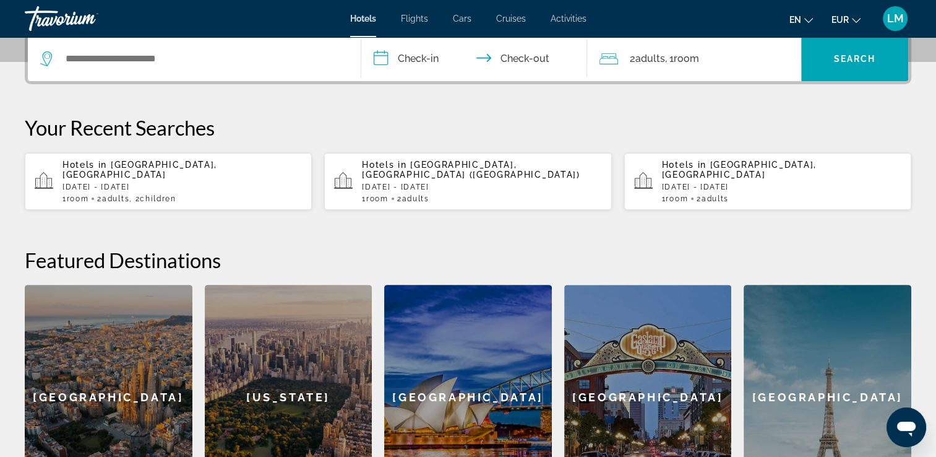
click at [257, 182] on div "Hotels in Mauritius Island, Mauritius Sat, 18 Oct - Sat, 25 Oct 1 Room rooms 2 …" at bounding box center [181, 181] width 239 height 43
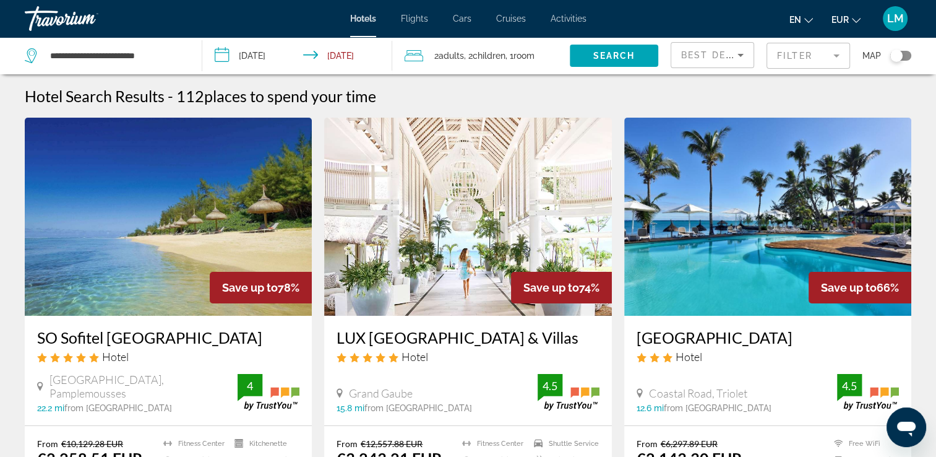
click at [108, 197] on img "Main content" at bounding box center [168, 217] width 287 height 198
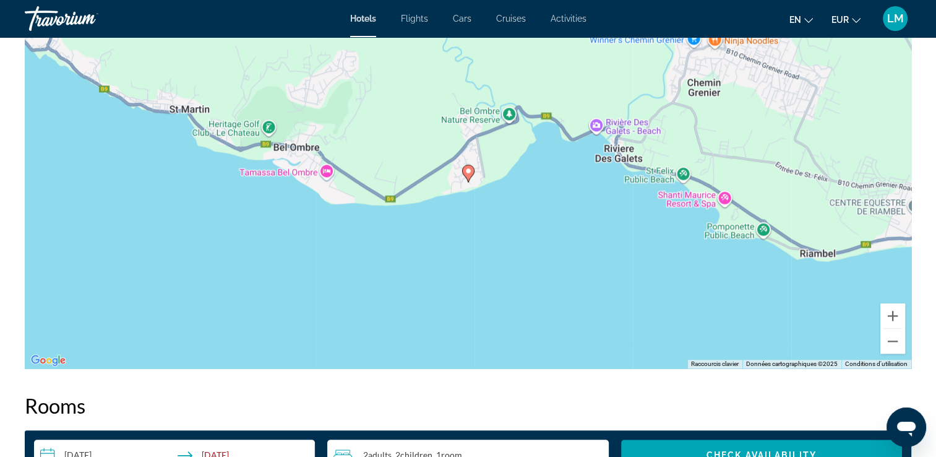
scroll to position [1423, 0]
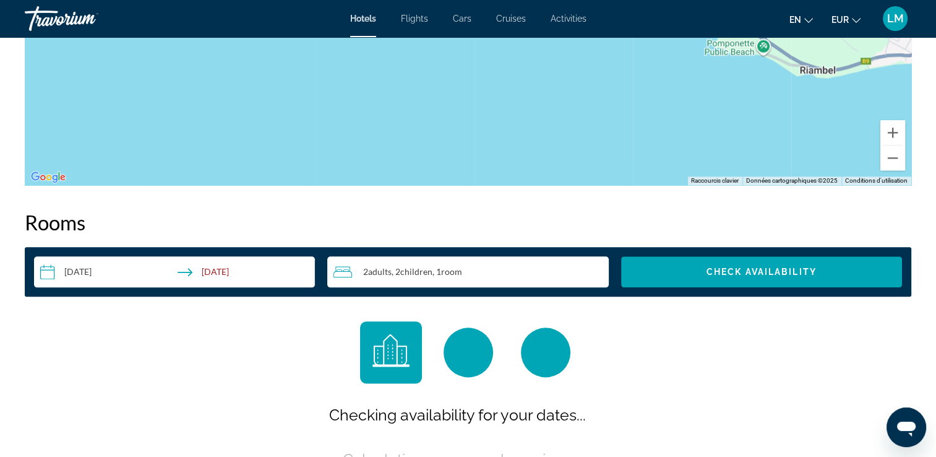
click at [179, 261] on input "**********" at bounding box center [177, 273] width 286 height 35
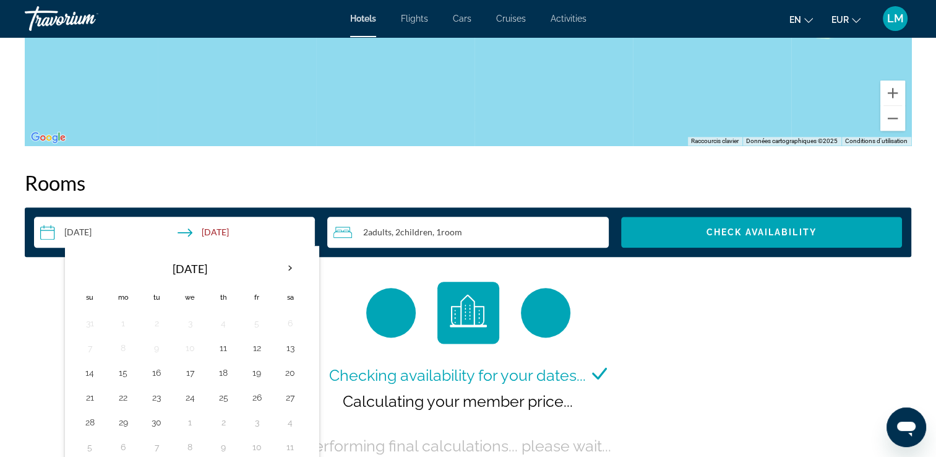
scroll to position [1485, 0]
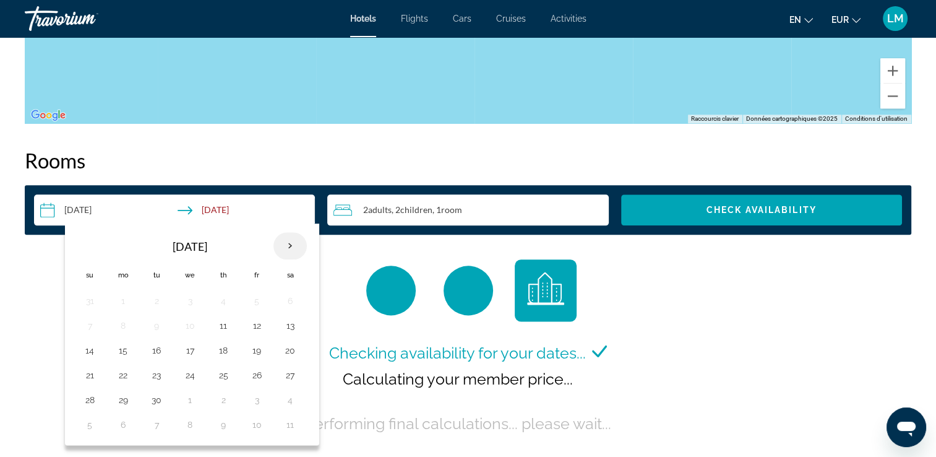
click at [288, 236] on th "Next month" at bounding box center [290, 245] width 33 height 27
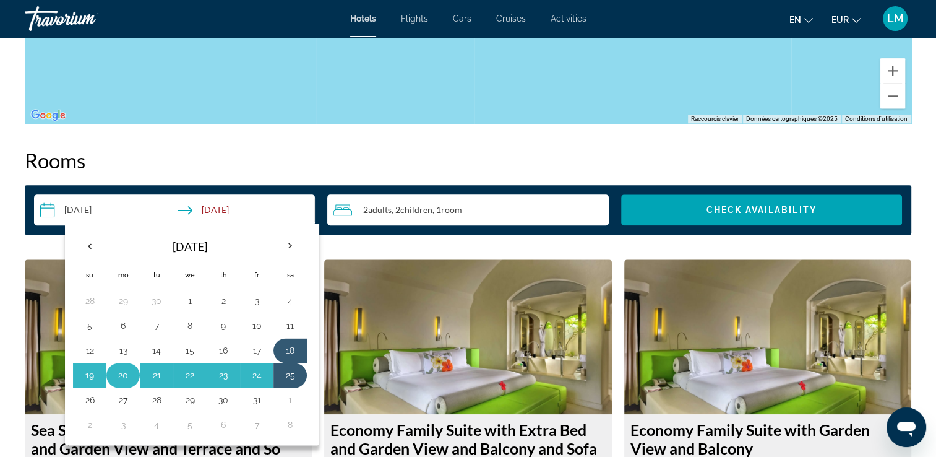
click at [124, 366] on button "20" at bounding box center [123, 374] width 20 height 17
click at [292, 366] on button "25" at bounding box center [290, 374] width 20 height 17
type input "**********"
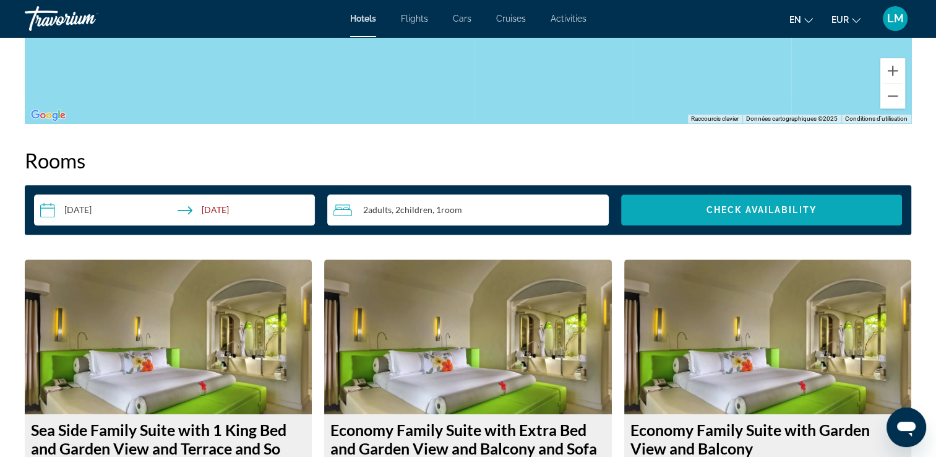
click at [713, 205] on span "Check Availability" at bounding box center [762, 210] width 110 height 10
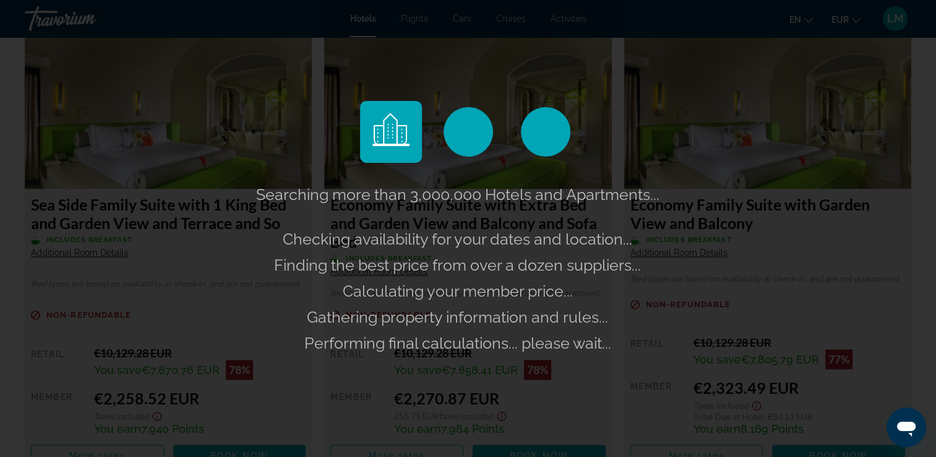
scroll to position [1733, 0]
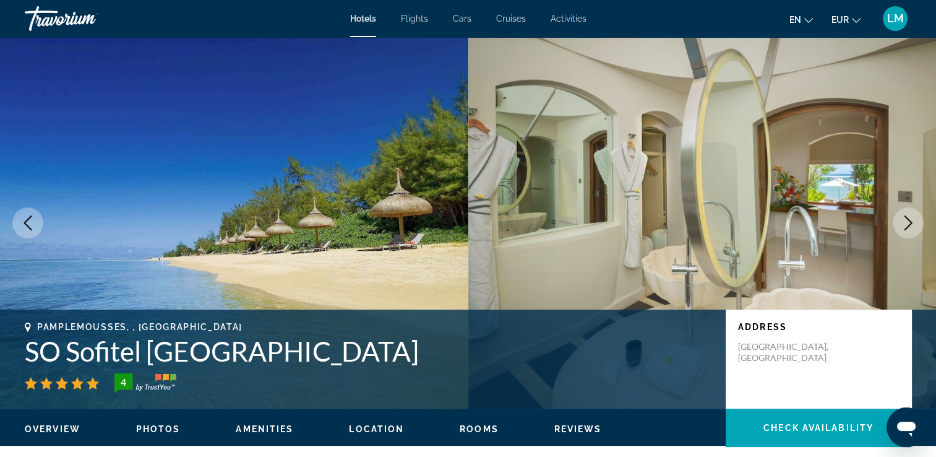
click at [904, 227] on icon "Next image" at bounding box center [908, 222] width 15 height 15
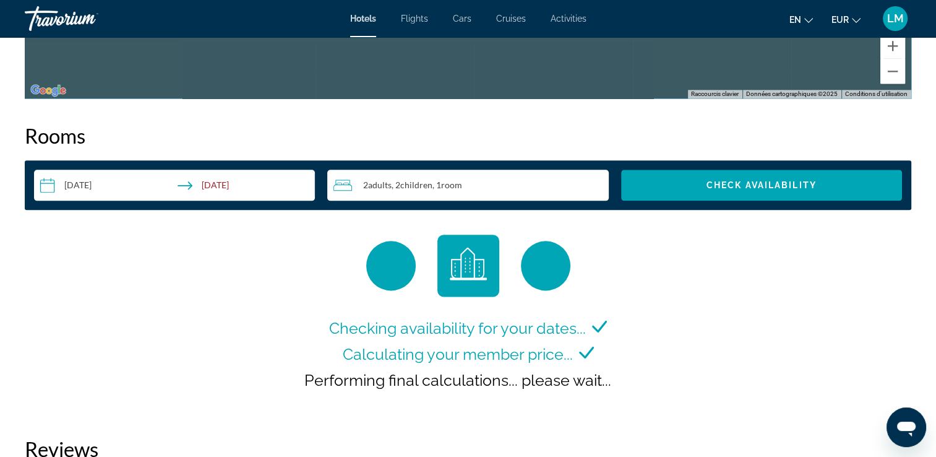
scroll to position [1733, 0]
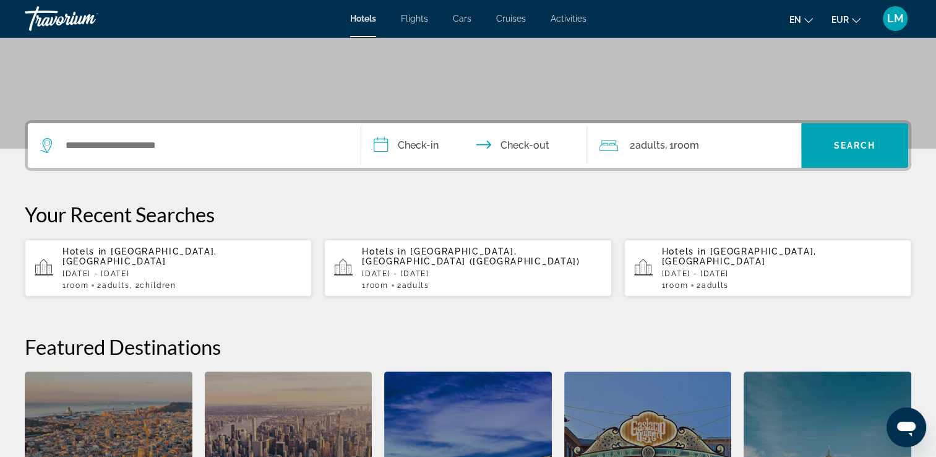
scroll to position [248, 0]
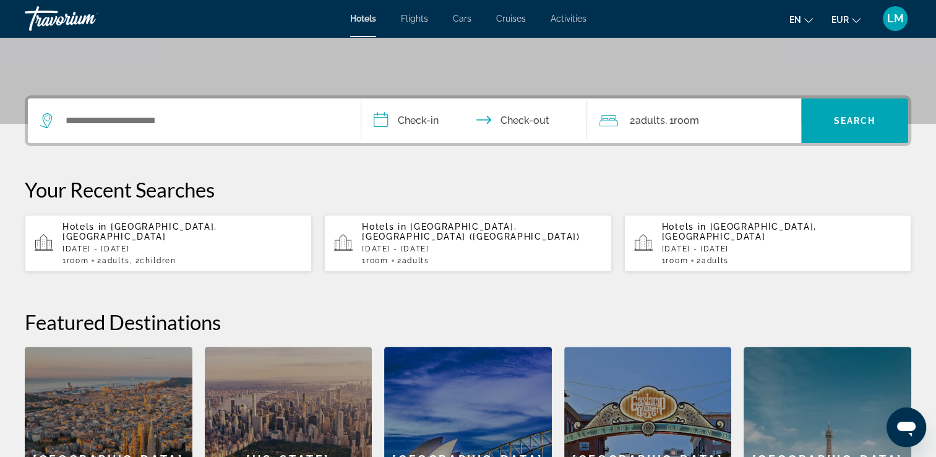
click at [186, 232] on div "Hotels in [GEOGRAPHIC_DATA], [GEOGRAPHIC_DATA] [DATE] - [DATE] 1 Room rooms 2 A…" at bounding box center [181, 243] width 239 height 43
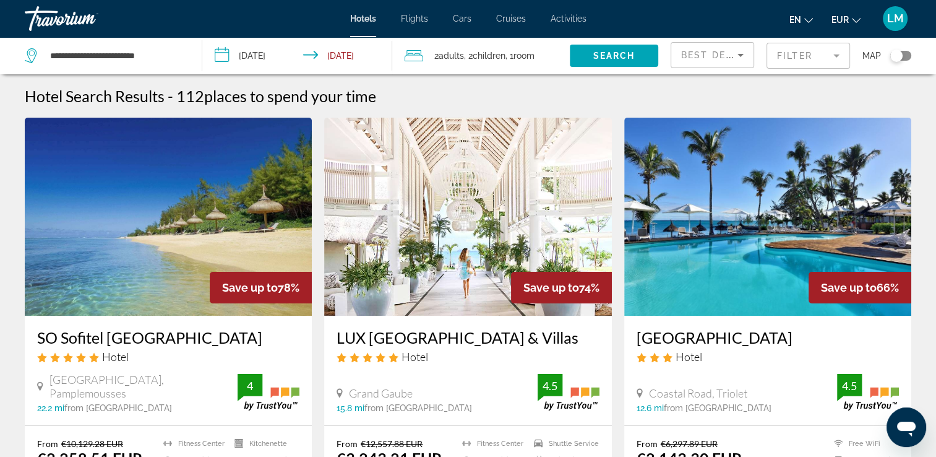
click at [176, 197] on img "Main content" at bounding box center [168, 217] width 287 height 198
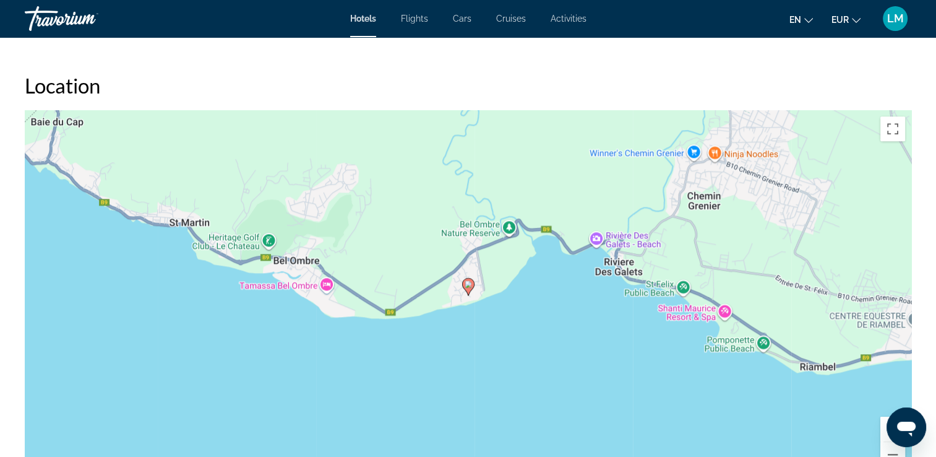
scroll to position [1485, 0]
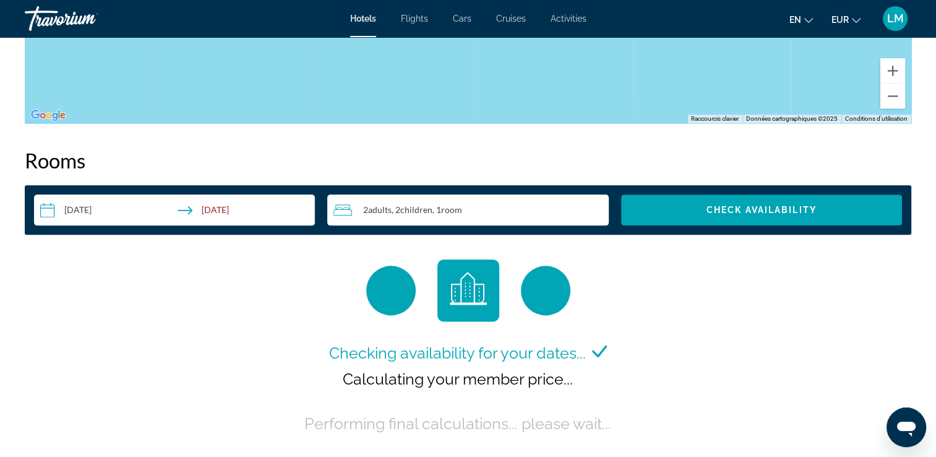
click at [209, 195] on input "**********" at bounding box center [177, 211] width 286 height 35
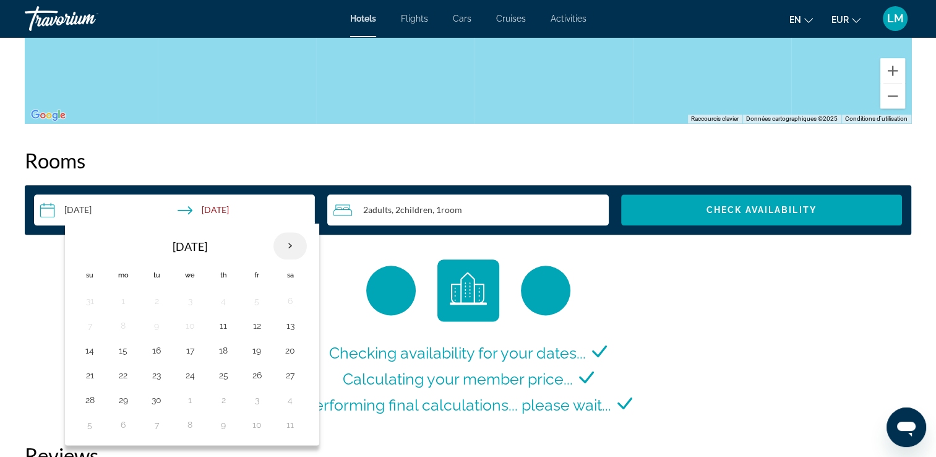
click at [293, 238] on th "Next month" at bounding box center [290, 245] width 33 height 27
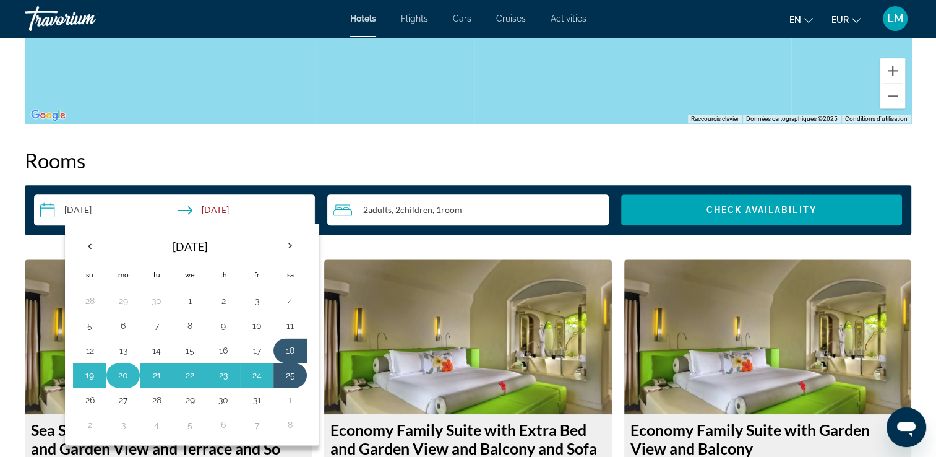
drag, startPoint x: 122, startPoint y: 368, endPoint x: 126, endPoint y: 363, distance: 6.6
click at [122, 366] on button "20" at bounding box center [123, 374] width 20 height 17
click at [283, 366] on button "25" at bounding box center [290, 374] width 20 height 17
type input "**********"
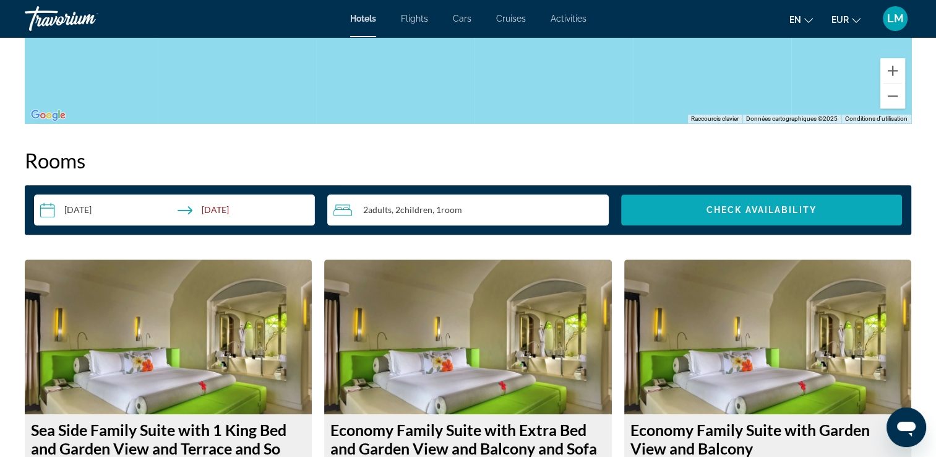
click at [708, 209] on span "Search widget" at bounding box center [761, 210] width 281 height 30
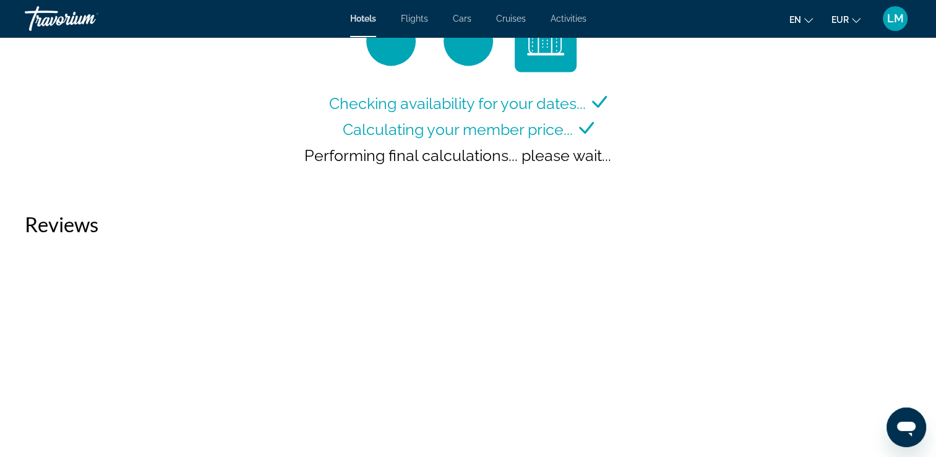
scroll to position [1611, 0]
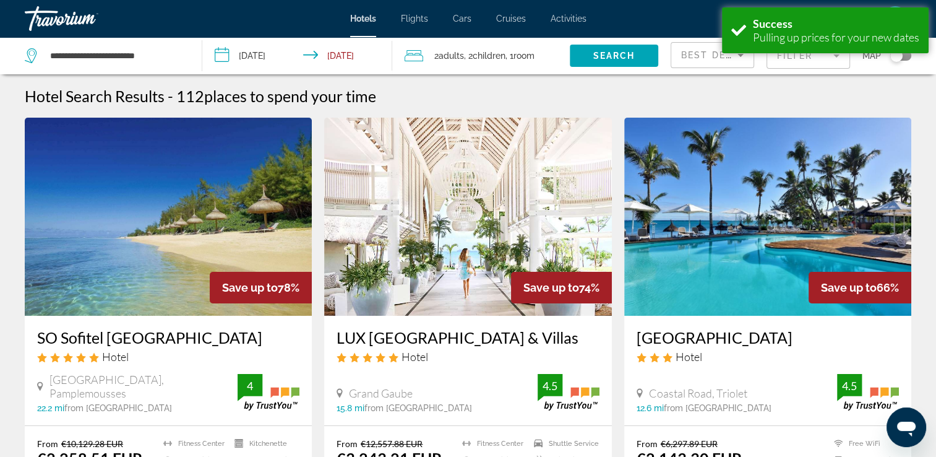
click at [277, 61] on input "**********" at bounding box center [299, 57] width 195 height 41
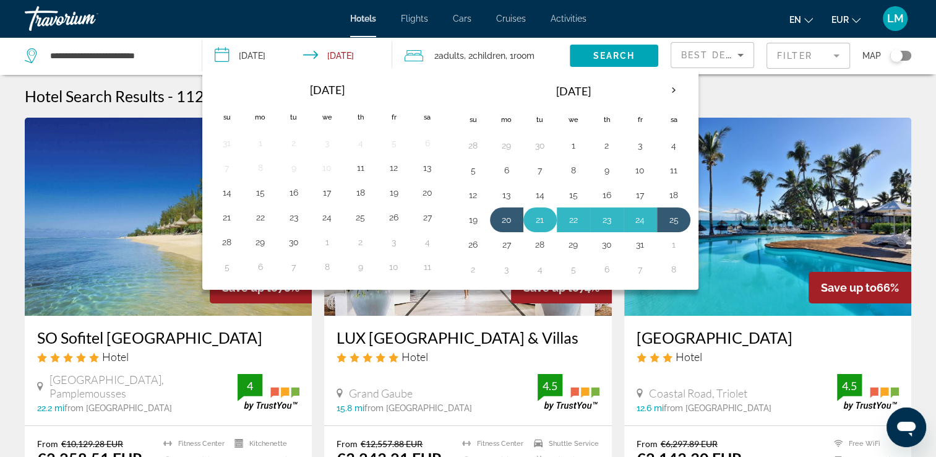
click at [532, 219] on button "21" at bounding box center [540, 219] width 20 height 17
click at [674, 221] on button "25" at bounding box center [674, 219] width 20 height 17
type input "**********"
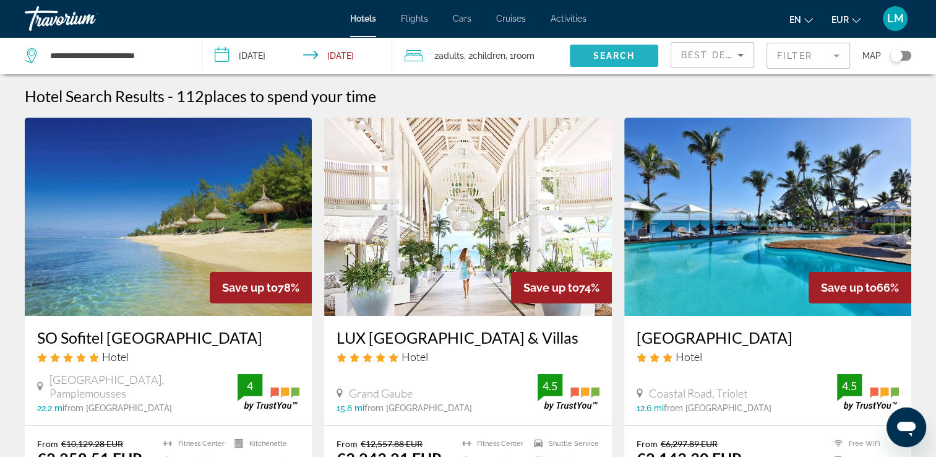
click at [613, 51] on span "Search" at bounding box center [614, 56] width 42 height 10
click at [137, 250] on img "Main content" at bounding box center [168, 217] width 287 height 198
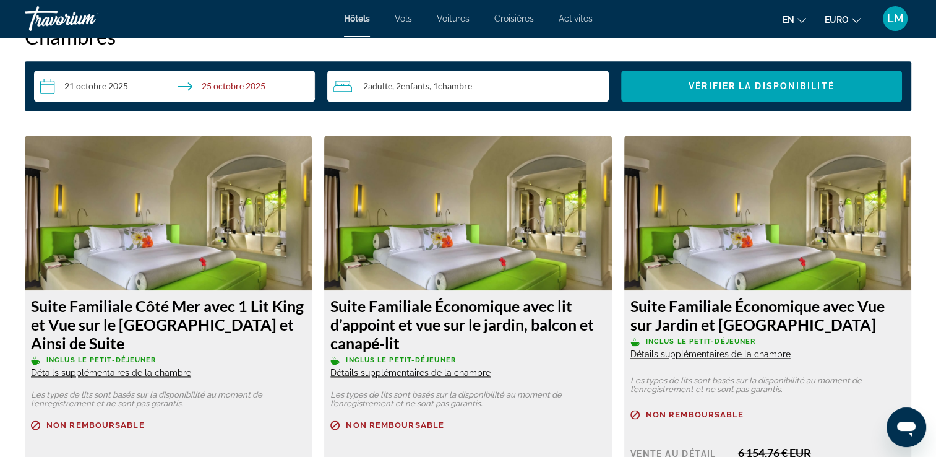
scroll to position [1547, 0]
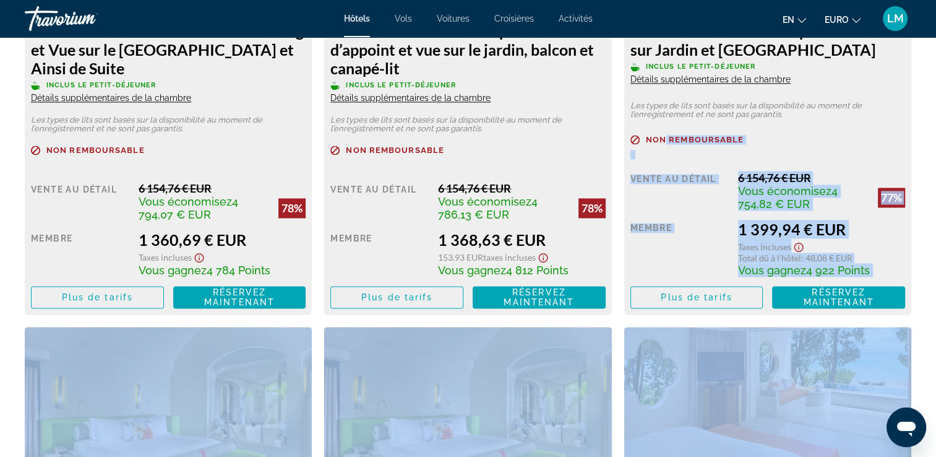
drag, startPoint x: 666, startPoint y: 456, endPoint x: 668, endPoint y: 471, distance: 15.0
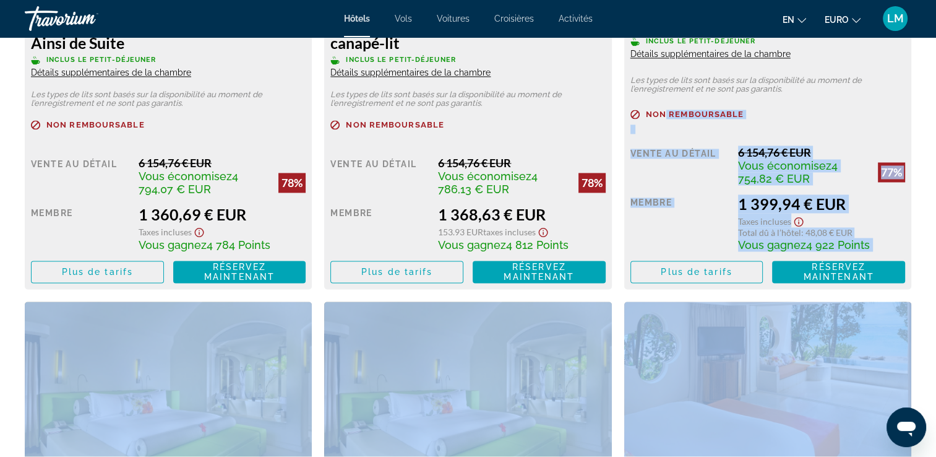
click at [918, 256] on div "Overview Type Hotel Address [GEOGRAPHIC_DATA] Description Full Description Read…" at bounding box center [468, 198] width 936 height 3275
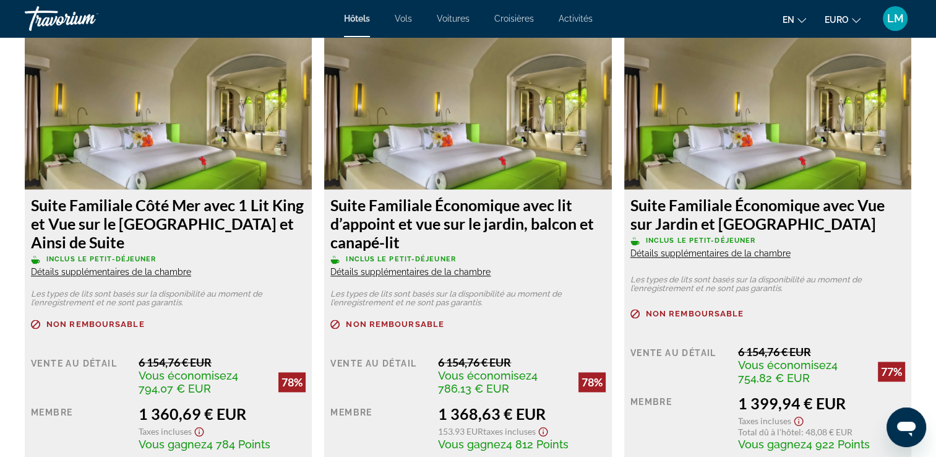
scroll to position [1723, 0]
